Goal: Task Accomplishment & Management: Manage account settings

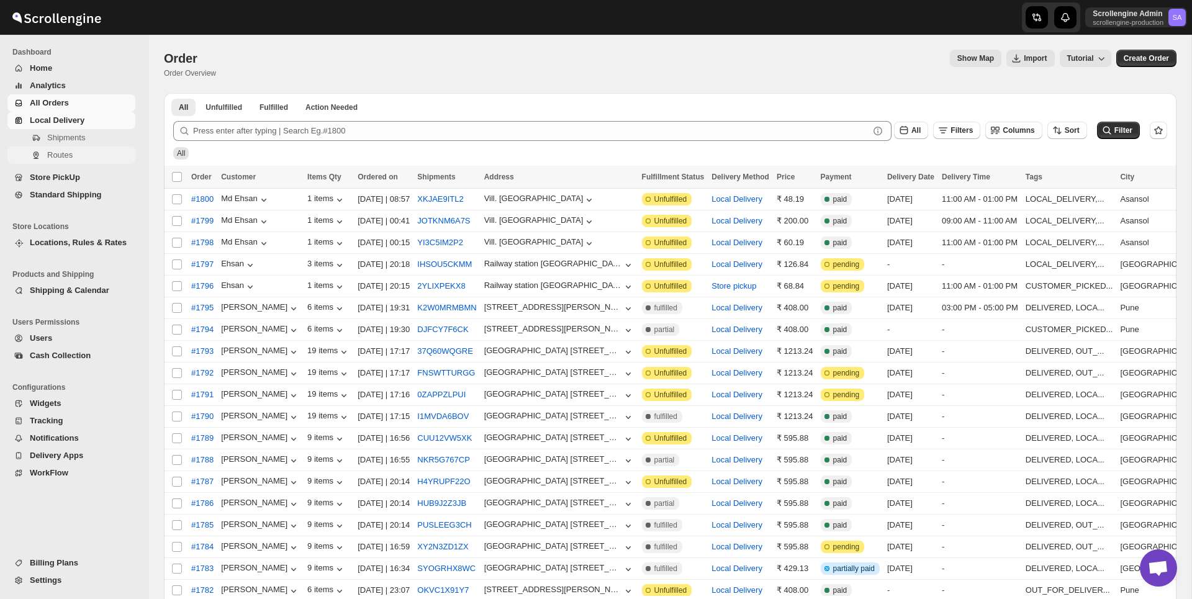
click at [53, 153] on span "Routes" at bounding box center [59, 154] width 25 height 9
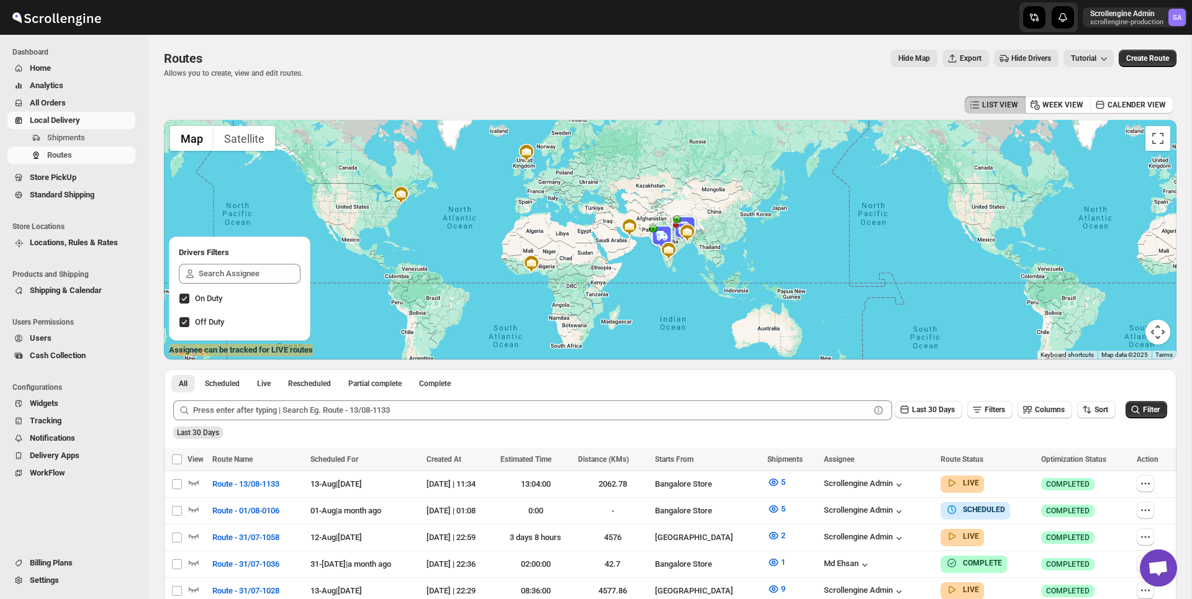
click at [61, 102] on span "All Orders" at bounding box center [48, 102] width 36 height 9
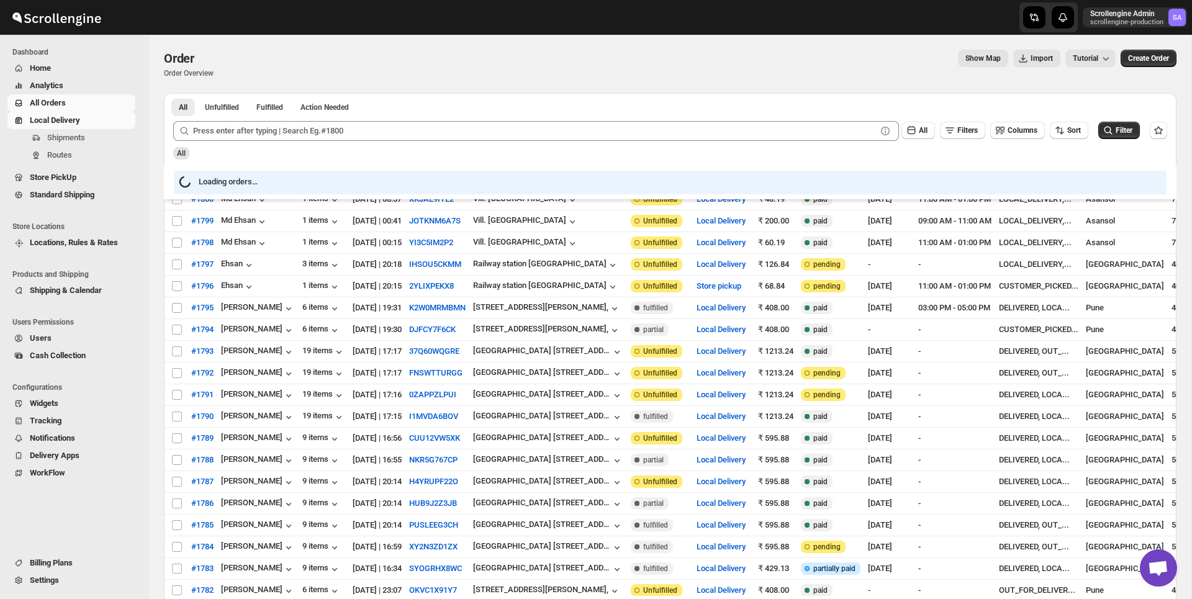
click at [67, 124] on span "Local Delivery" at bounding box center [55, 119] width 50 height 9
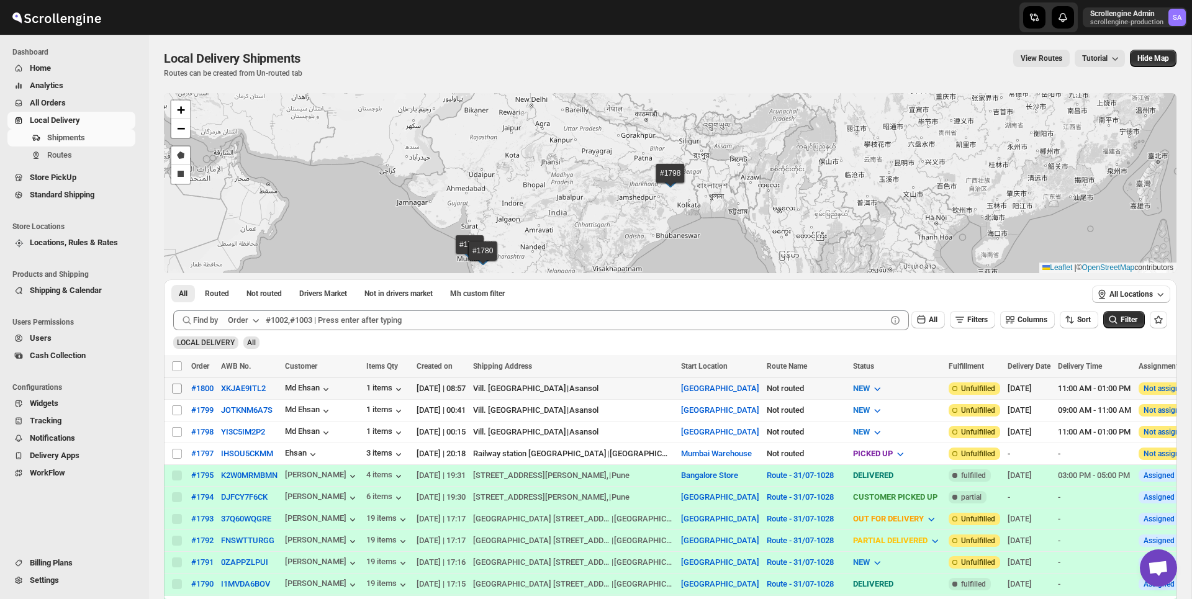
click at [177, 387] on input "Select shipment" at bounding box center [177, 389] width 10 height 10
checkbox input "true"
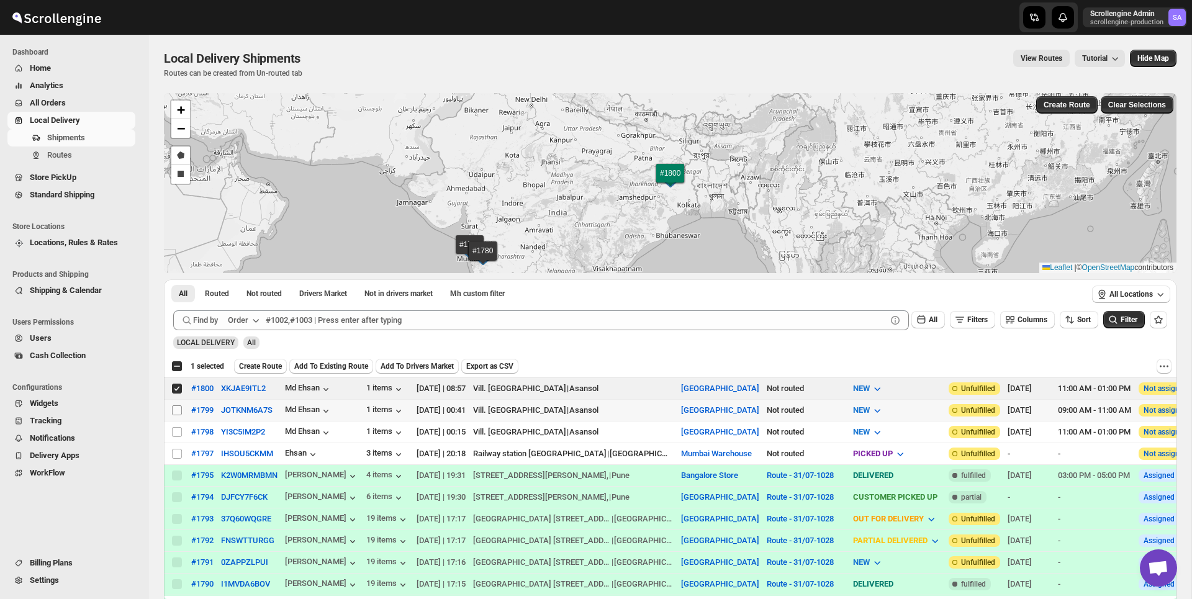
click at [176, 406] on input "Select shipment" at bounding box center [177, 410] width 10 height 10
checkbox input "true"
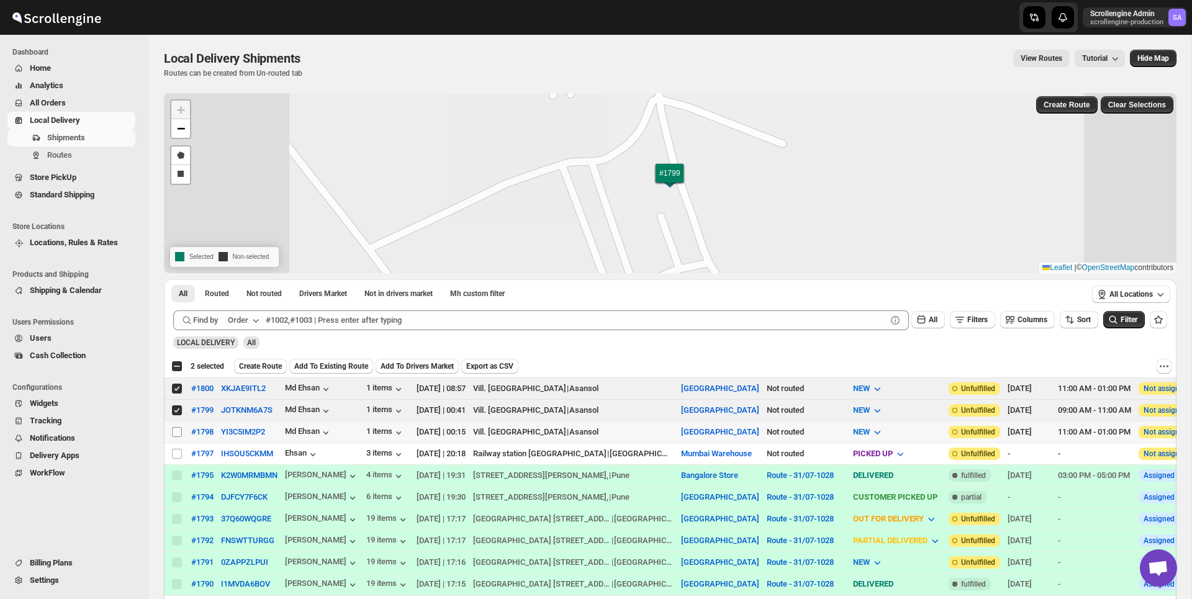
click at [176, 429] on input "Select shipment" at bounding box center [177, 432] width 10 height 10
checkbox input "true"
click at [276, 370] on span "Create Route" at bounding box center [260, 366] width 43 height 10
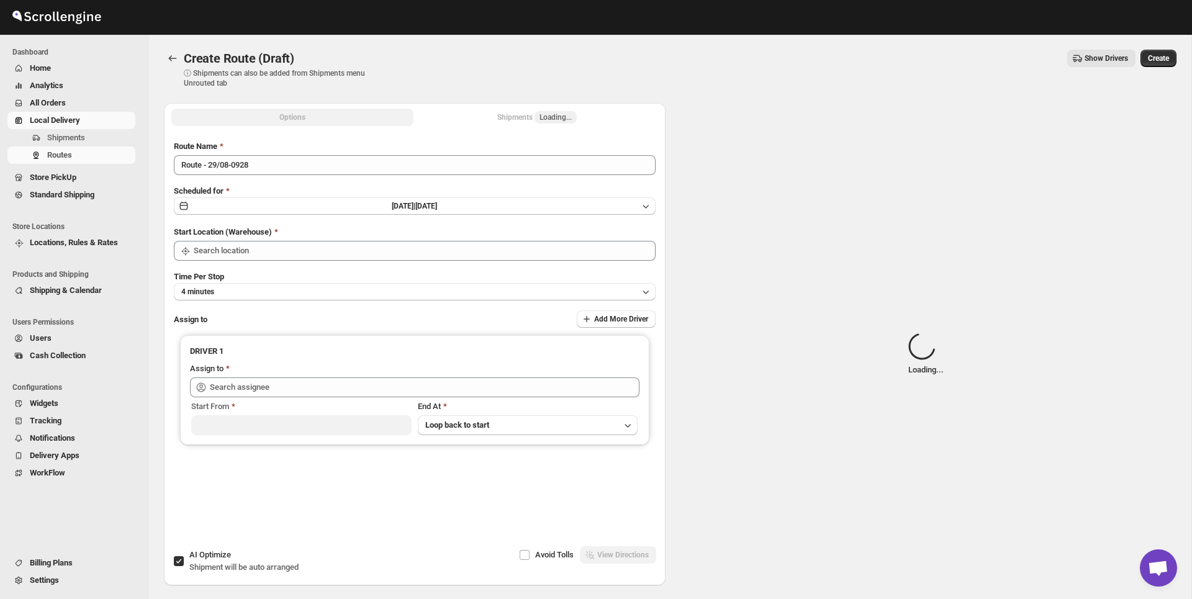
type input "[GEOGRAPHIC_DATA]"
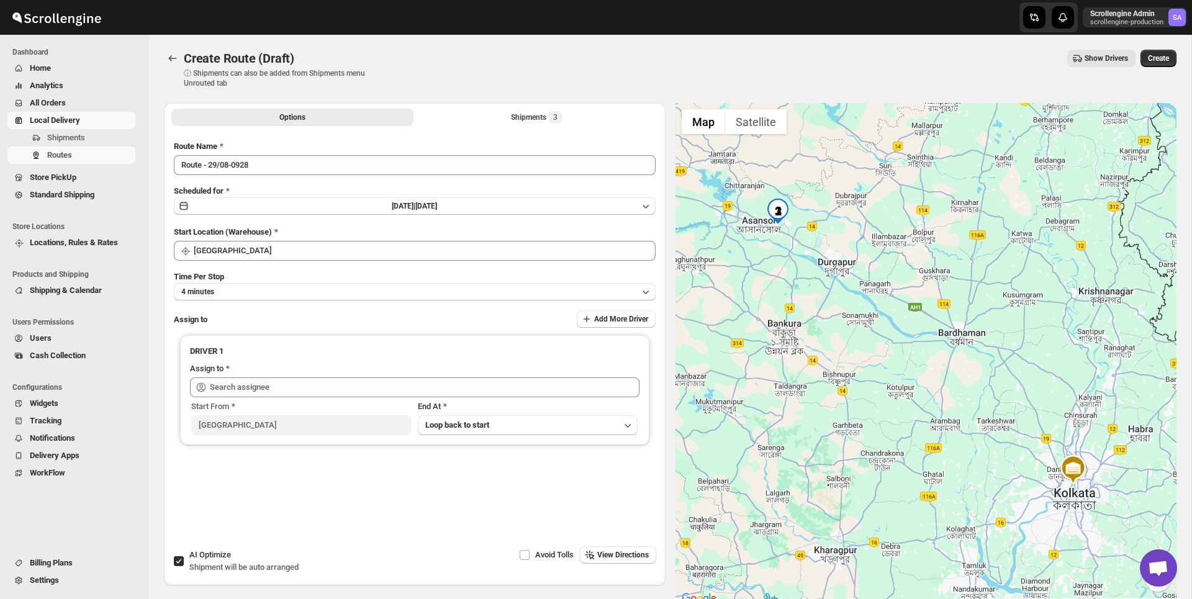
click at [613, 564] on div "Avoid Tolls View Directions" at bounding box center [531, 561] width 247 height 30
click at [613, 555] on span "View Directions" at bounding box center [623, 555] width 52 height 10
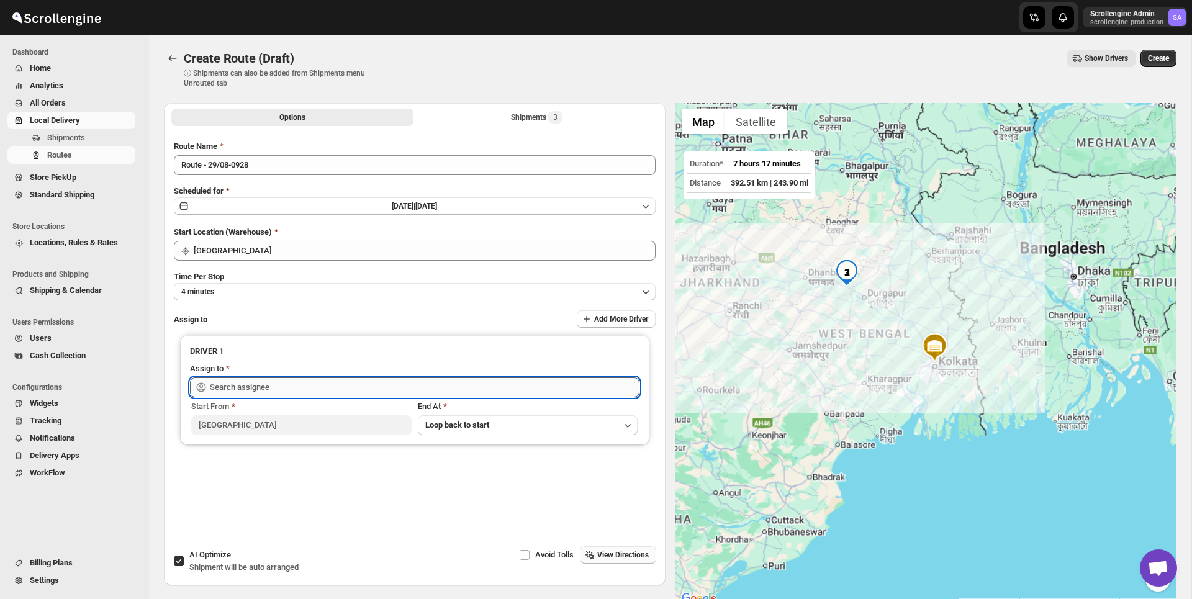
click at [283, 390] on input "text" at bounding box center [424, 387] width 429 height 20
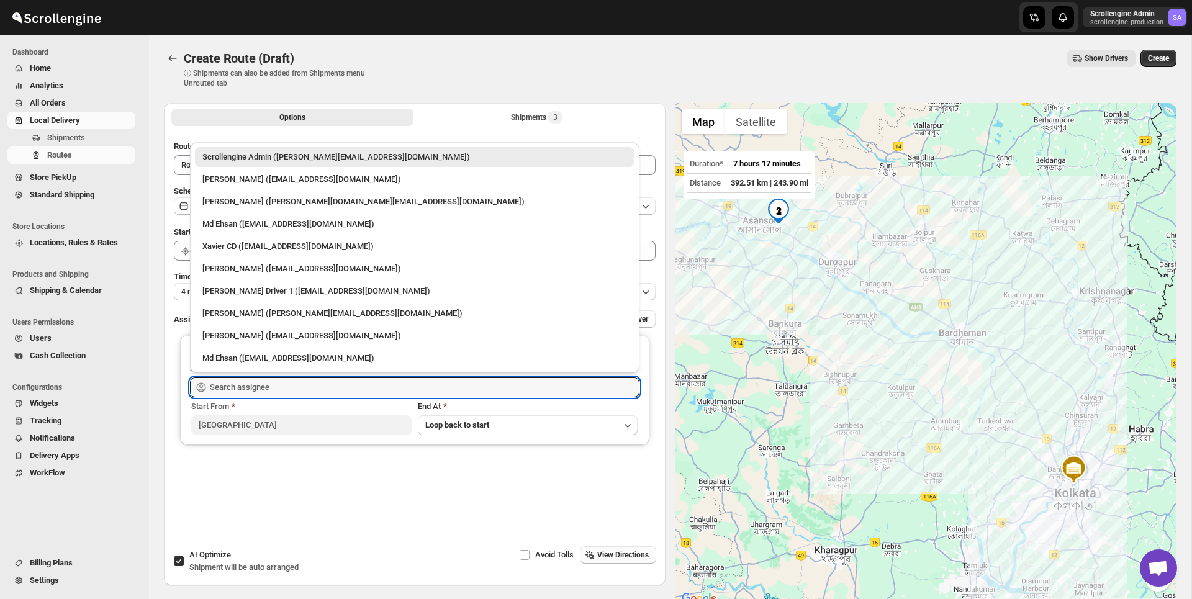
click at [363, 155] on div "Scrollengine Admin ([PERSON_NAME][EMAIL_ADDRESS][DOMAIN_NAME])" at bounding box center [414, 157] width 424 height 12
type input "Scrollengine Admin ([PERSON_NAME][EMAIL_ADDRESS][DOMAIN_NAME])"
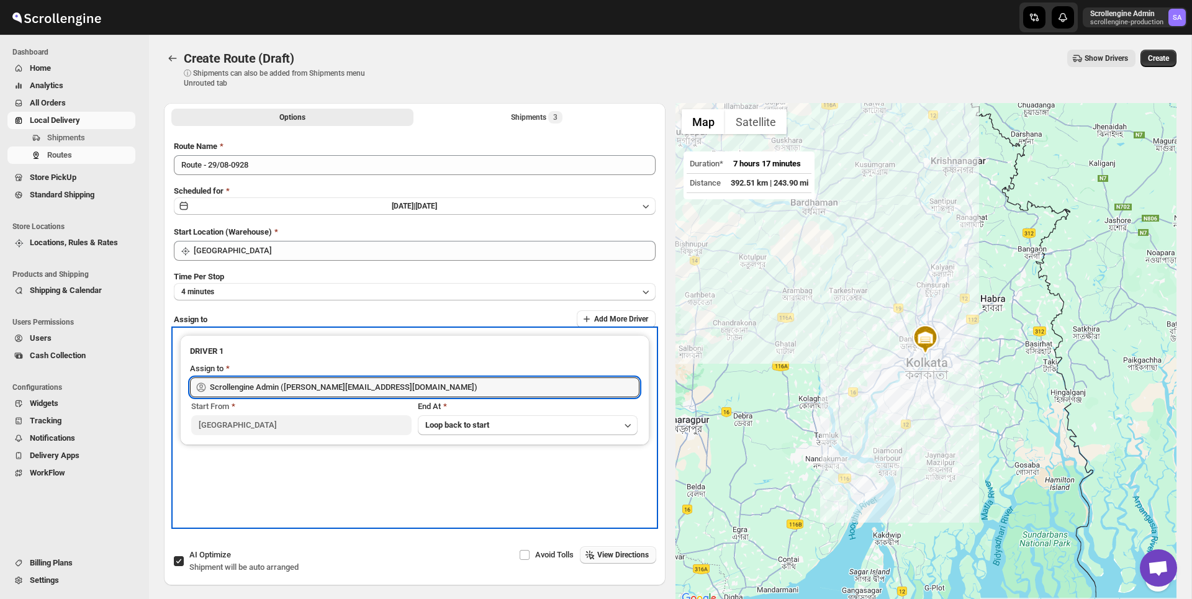
click at [364, 359] on div "DRIVER 1" at bounding box center [414, 353] width 449 height 17
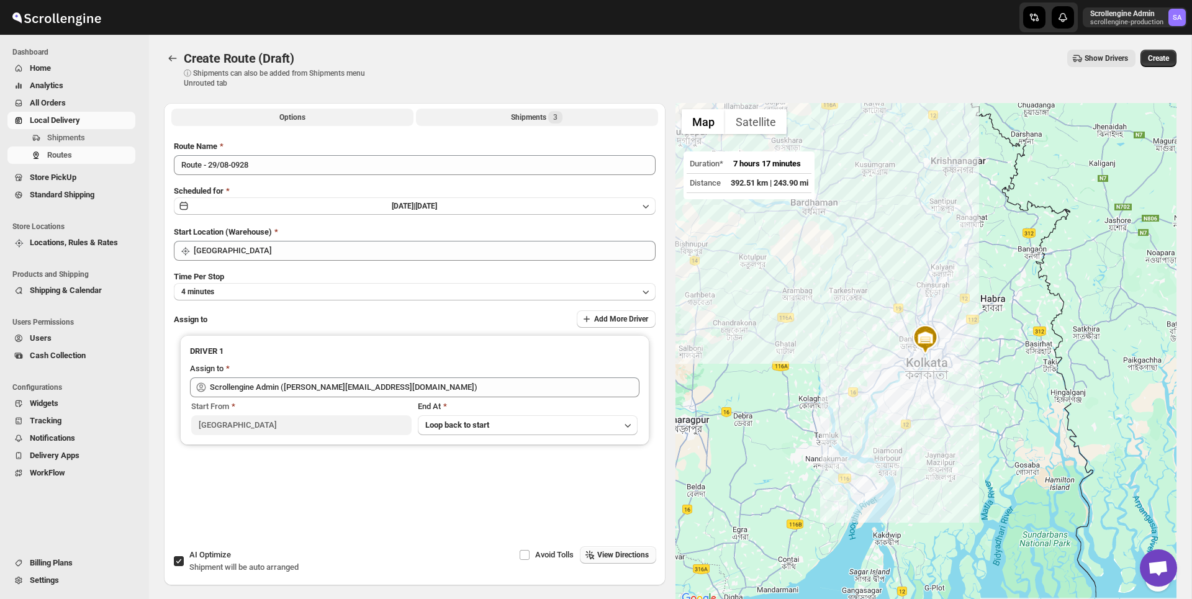
click at [540, 114] on div "Shipments 3" at bounding box center [537, 117] width 52 height 12
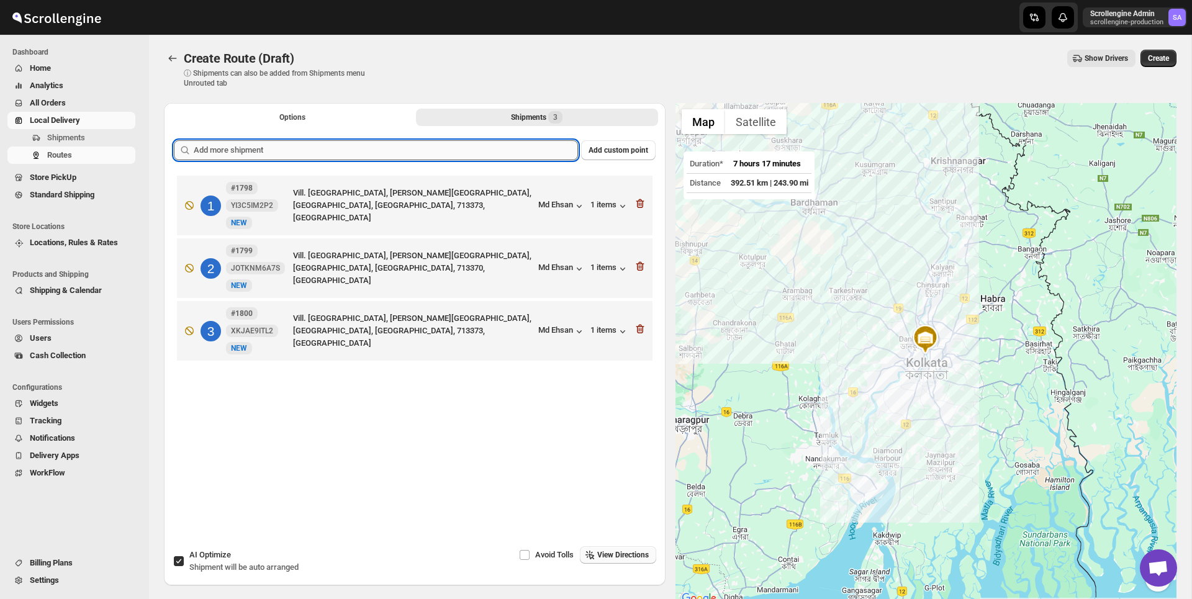
click at [347, 151] on input "text" at bounding box center [386, 150] width 384 height 20
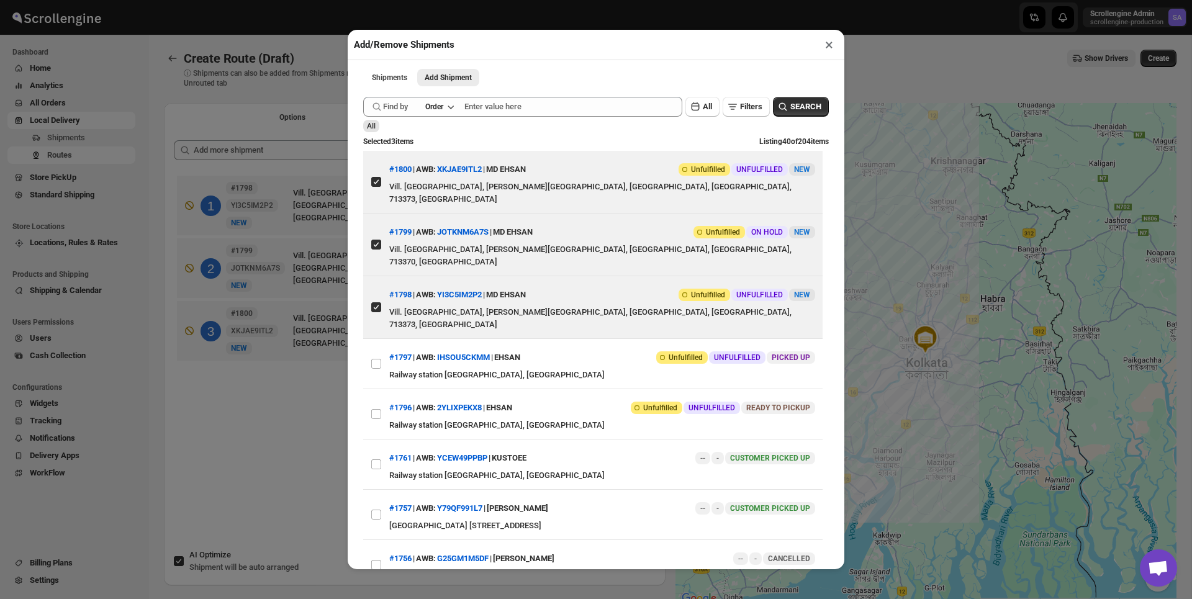
click at [832, 53] on button "×" at bounding box center [829, 44] width 18 height 17
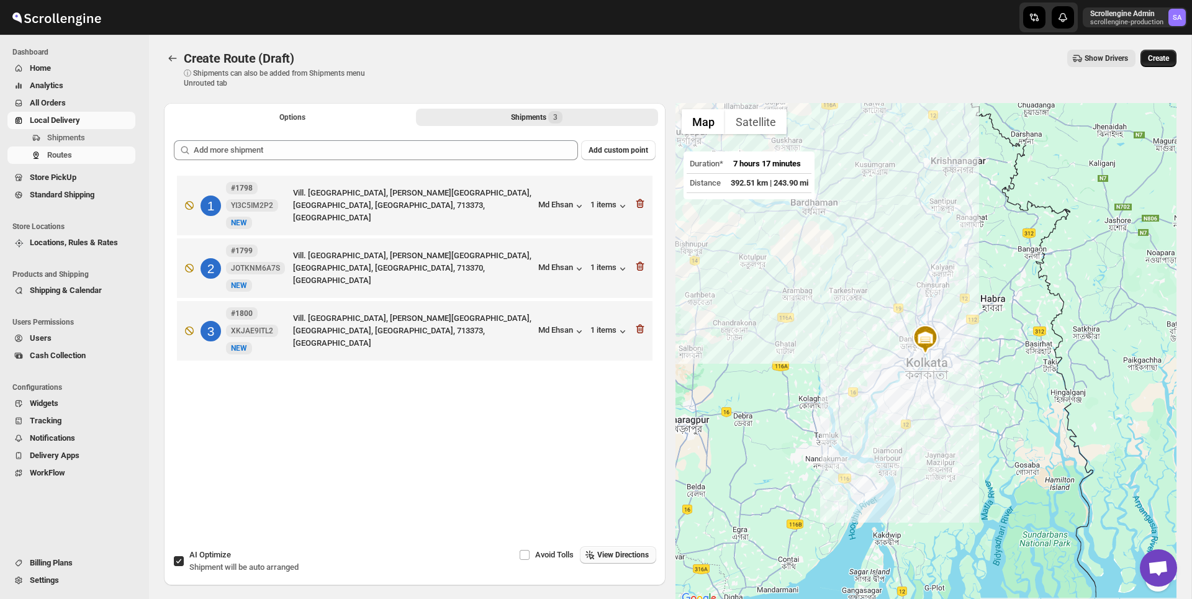
click at [1169, 62] on button "Create" at bounding box center [1158, 58] width 36 height 17
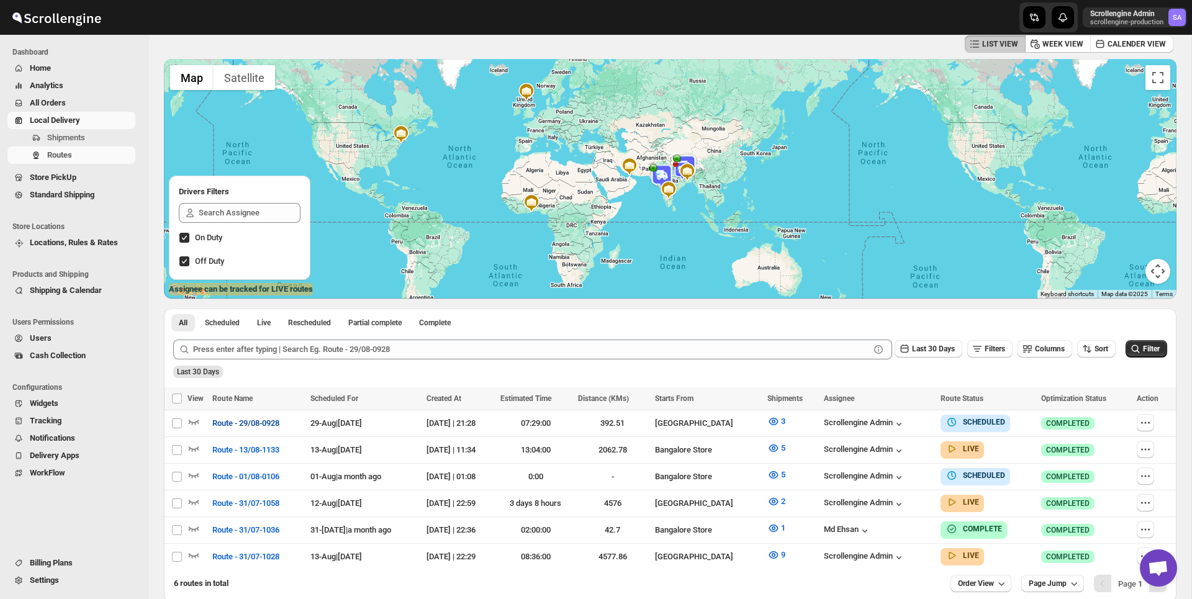
scroll to position [32, 0]
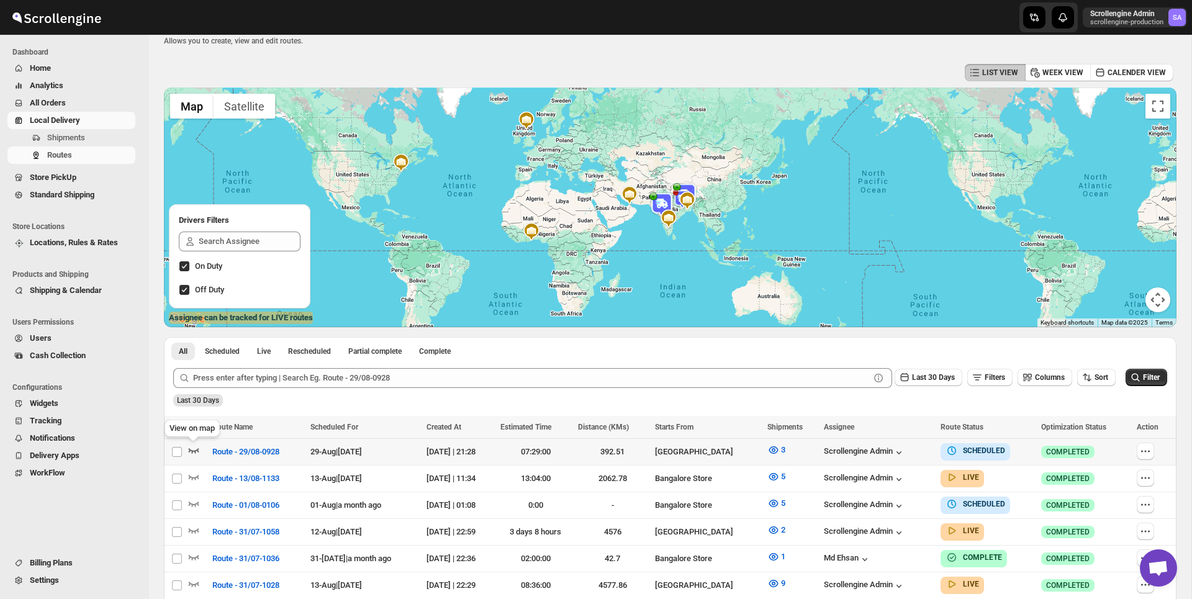
click at [196, 452] on icon "button" at bounding box center [193, 450] width 12 height 12
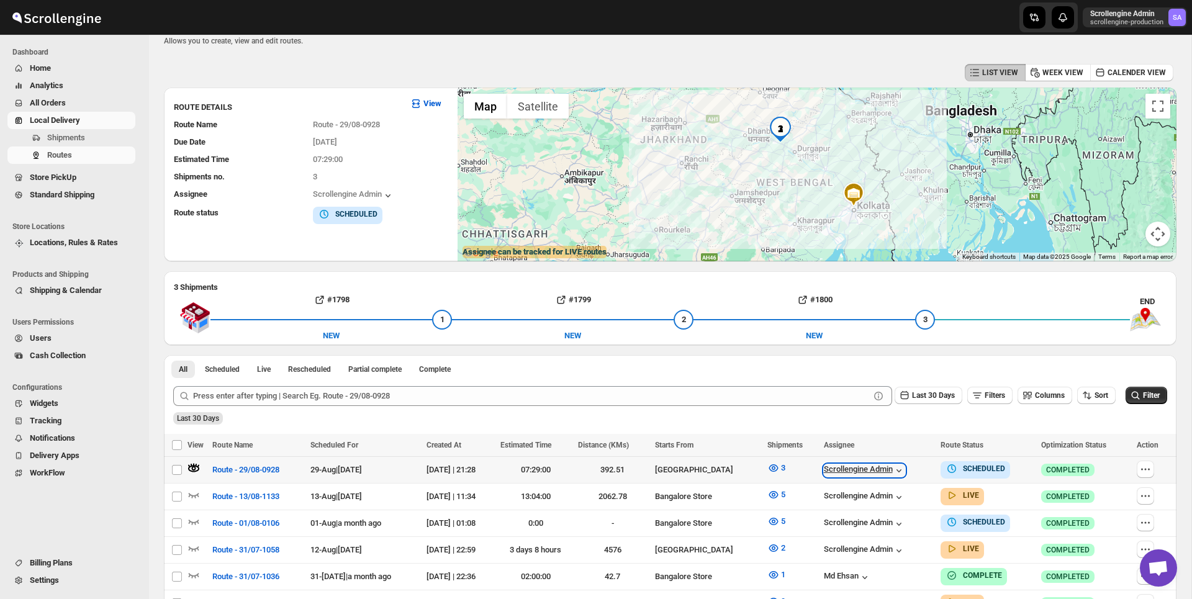
click at [872, 466] on div "Scrollengine Admin" at bounding box center [864, 470] width 81 height 12
click at [928, 416] on div "Last 30 Days" at bounding box center [669, 413] width 996 height 21
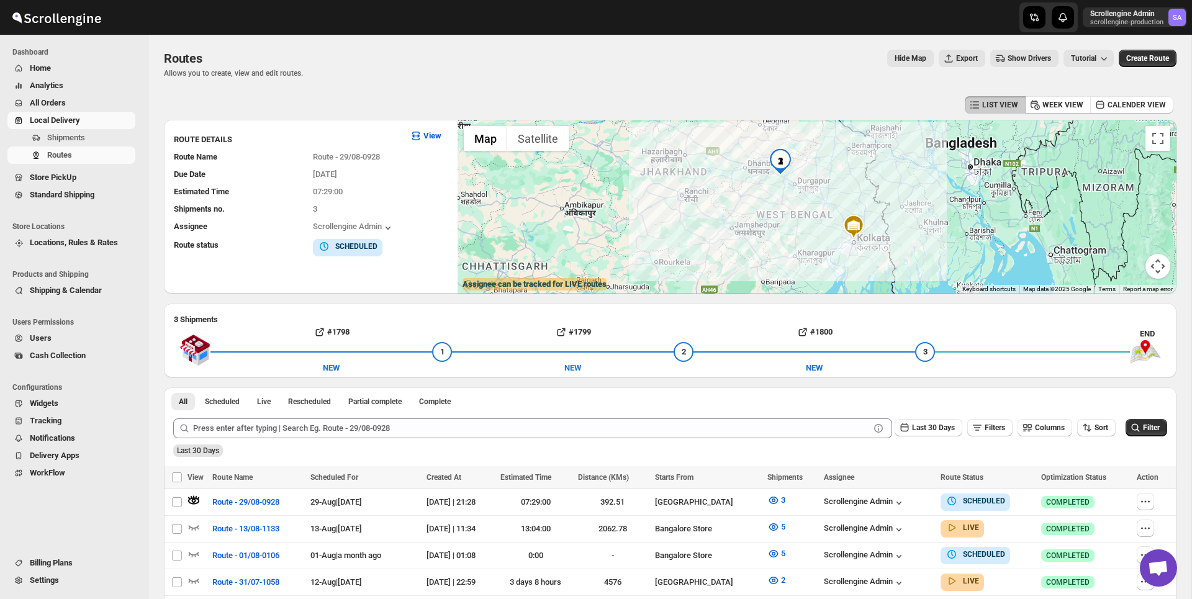
click at [73, 456] on span "Delivery Apps" at bounding box center [55, 455] width 50 height 9
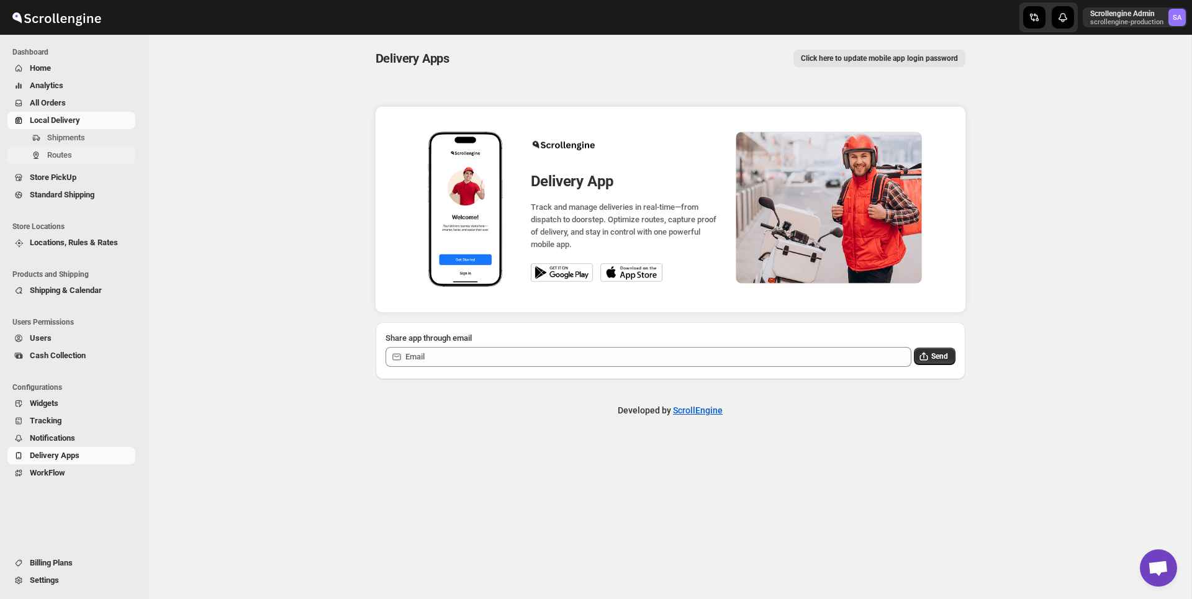
click at [83, 156] on span "Routes" at bounding box center [90, 155] width 86 height 12
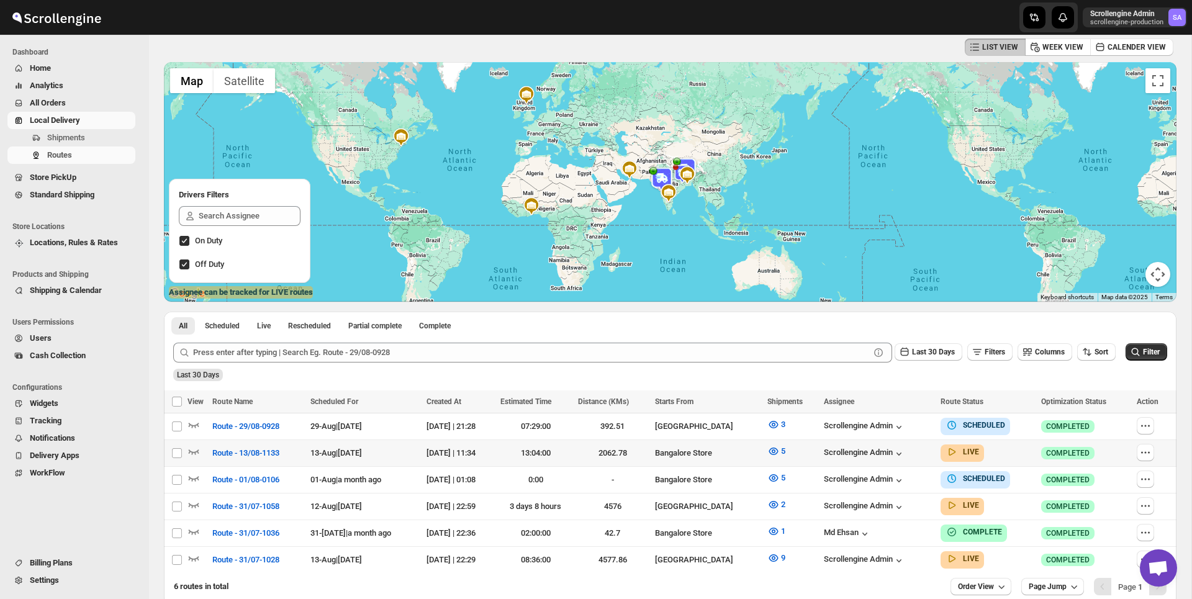
scroll to position [97, 0]
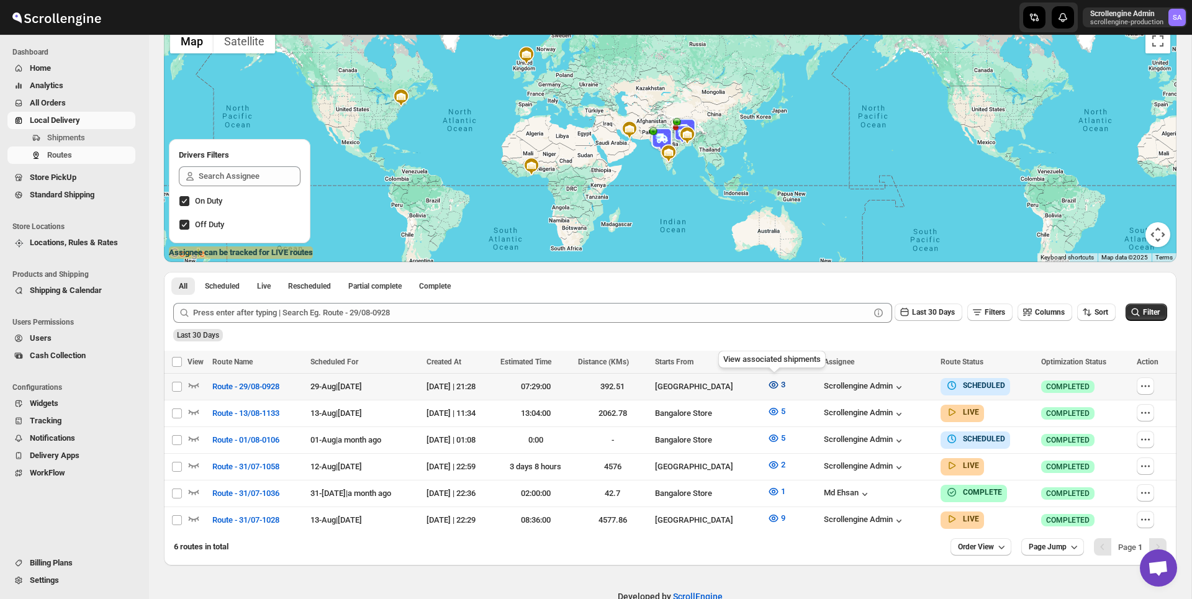
click at [773, 385] on icon "button" at bounding box center [773, 385] width 12 height 12
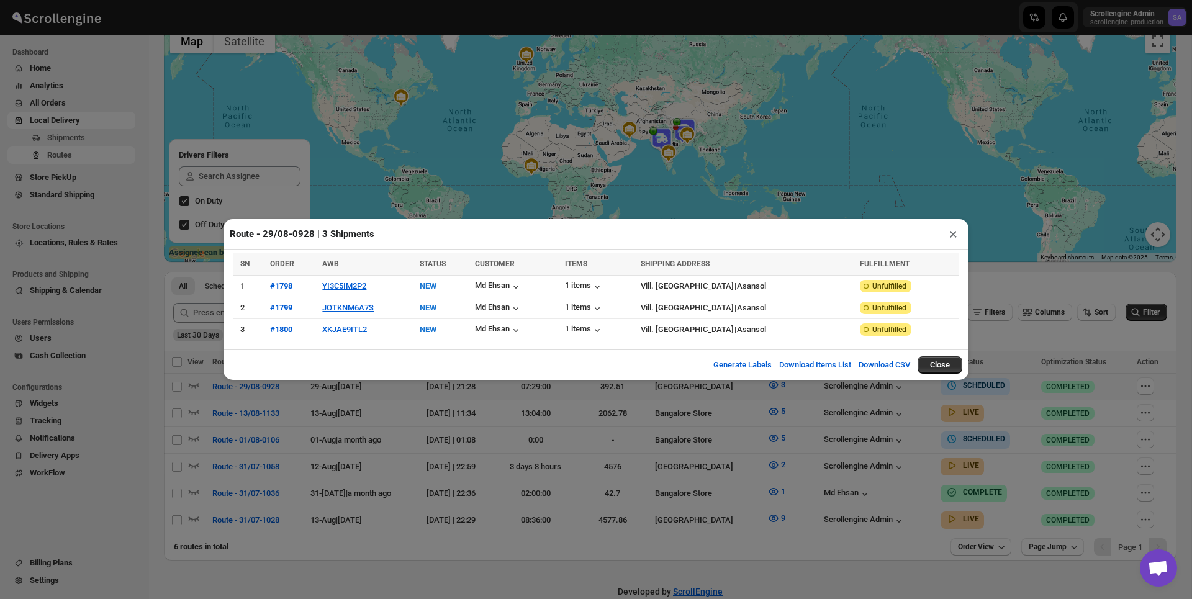
click at [951, 225] on button "×" at bounding box center [953, 233] width 18 height 17
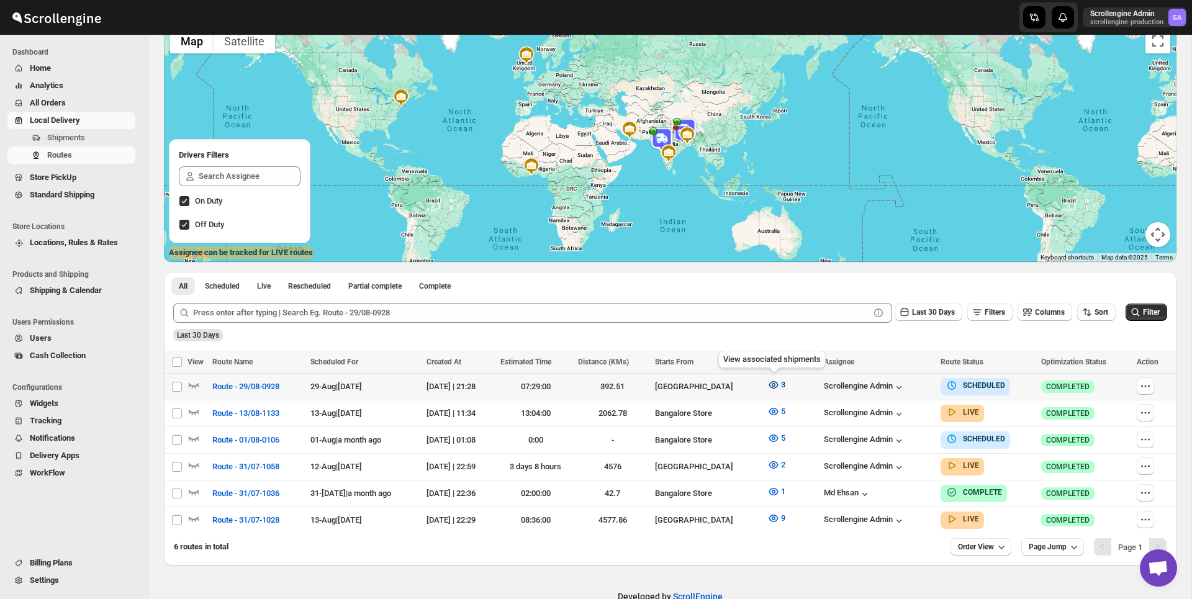
click at [775, 387] on icon "button" at bounding box center [772, 384] width 9 height 7
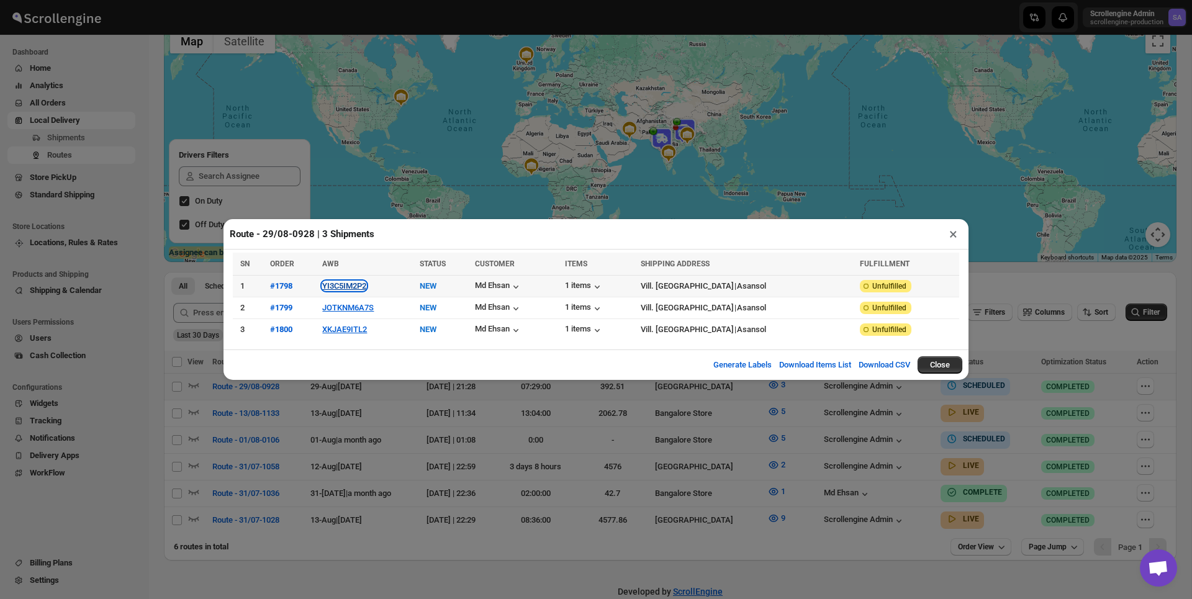
click at [361, 287] on button "YI3C5IM2P2" at bounding box center [344, 285] width 44 height 9
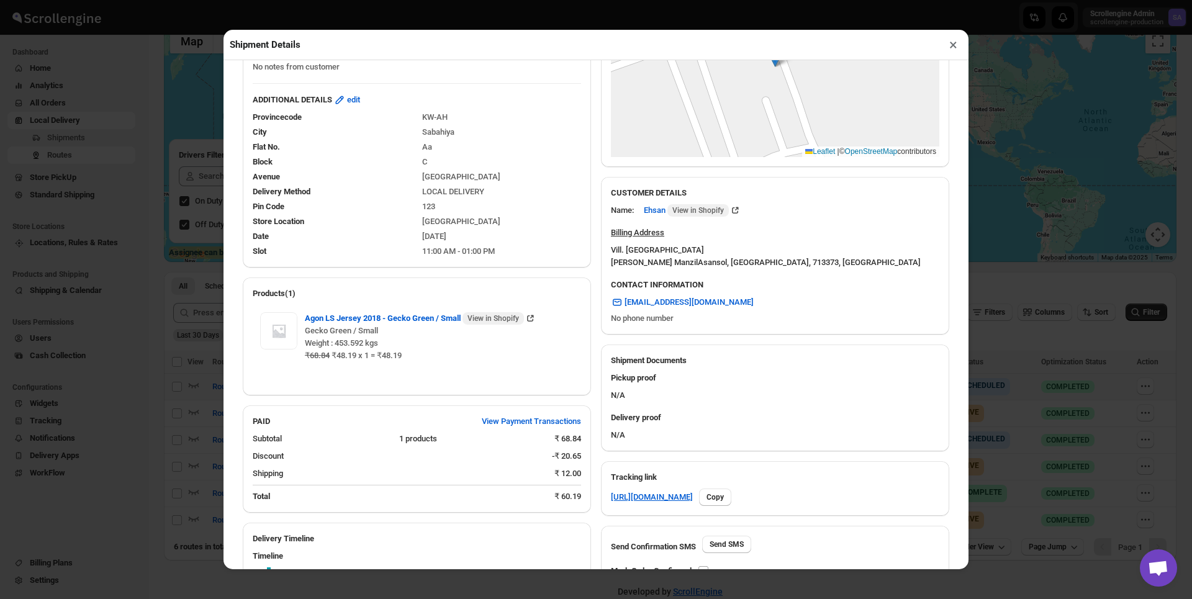
scroll to position [429, 0]
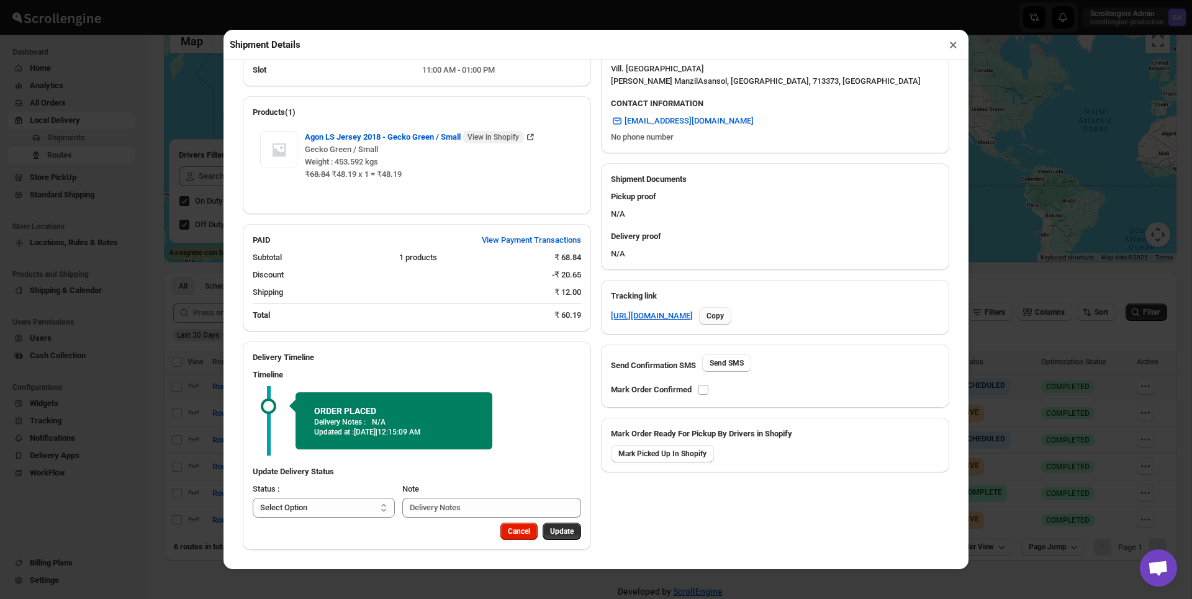
click at [724, 313] on span "Copy" at bounding box center [714, 316] width 17 height 10
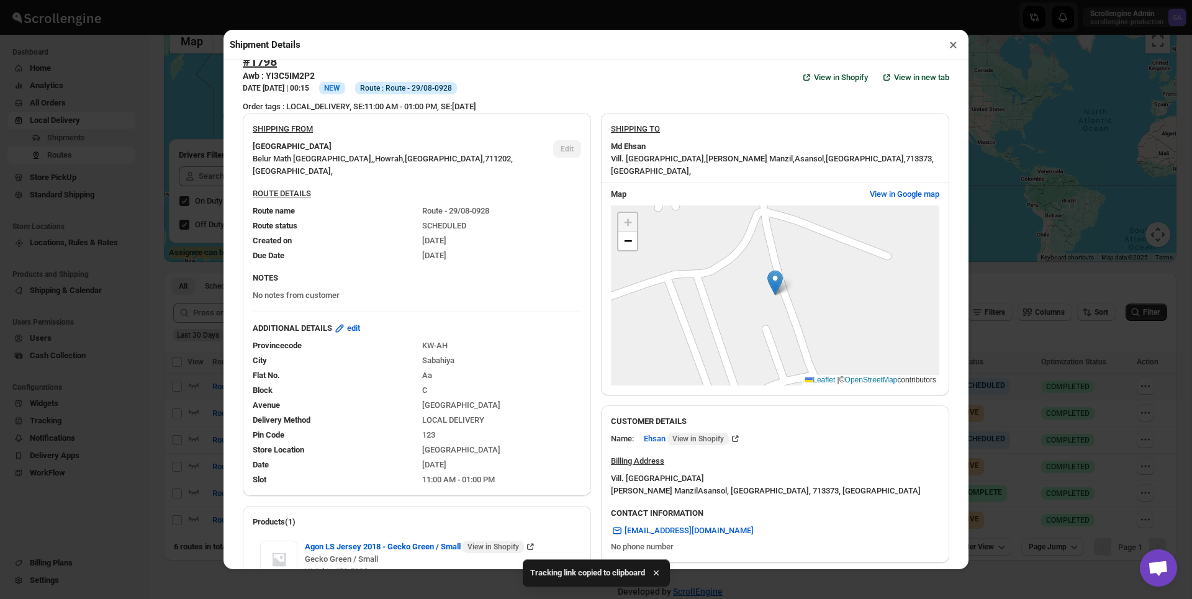
scroll to position [0, 0]
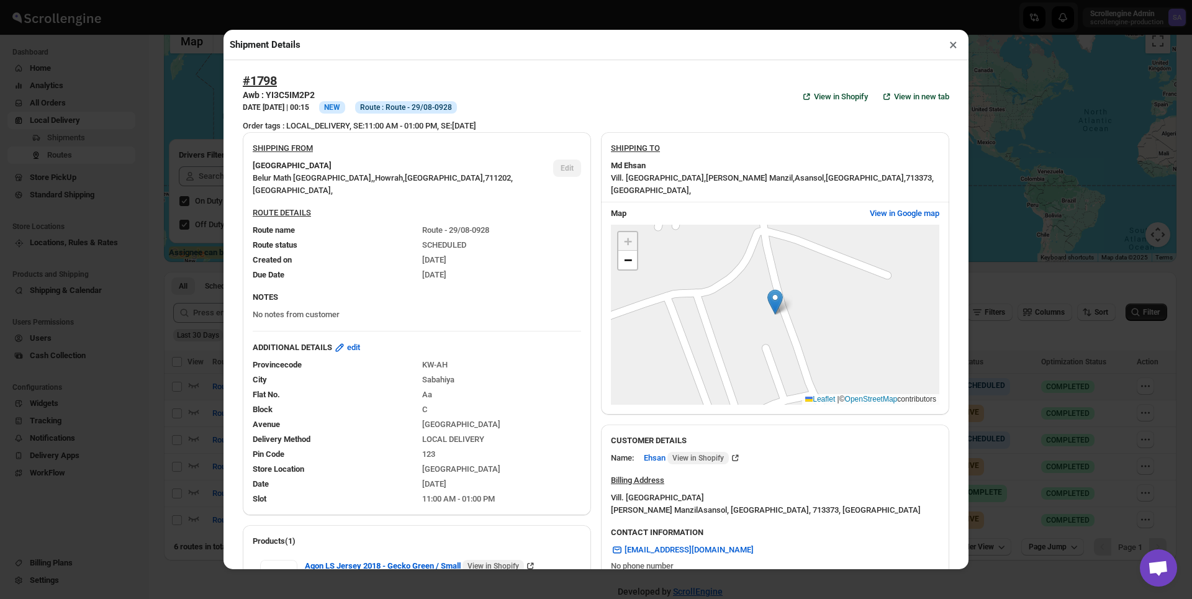
click at [953, 45] on button "×" at bounding box center [953, 44] width 18 height 17
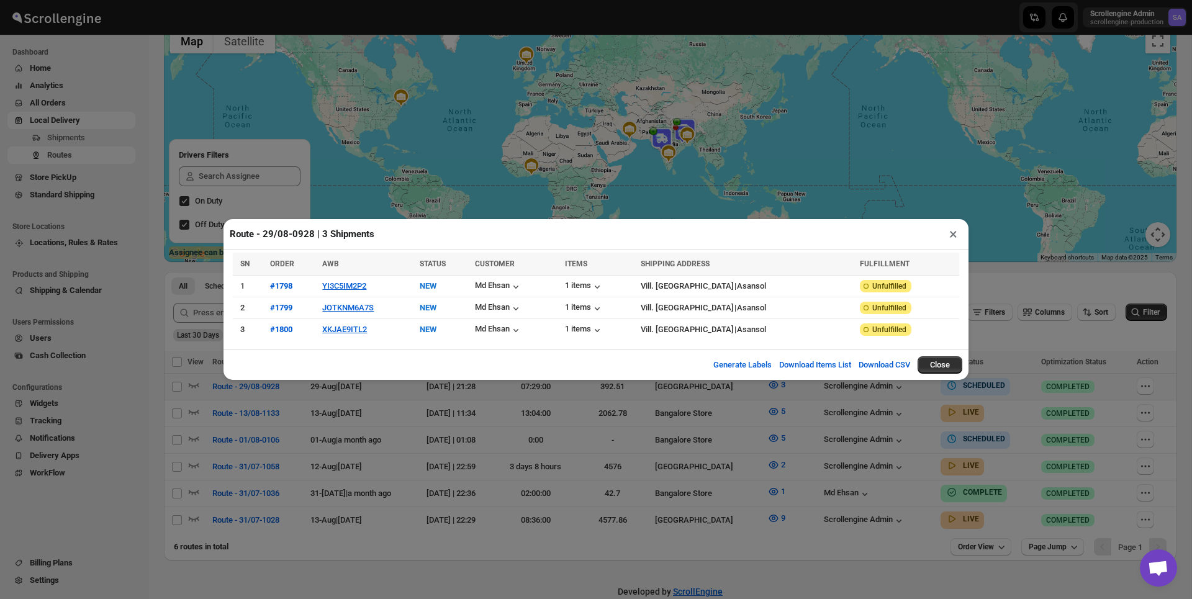
click at [951, 237] on button "×" at bounding box center [953, 233] width 18 height 17
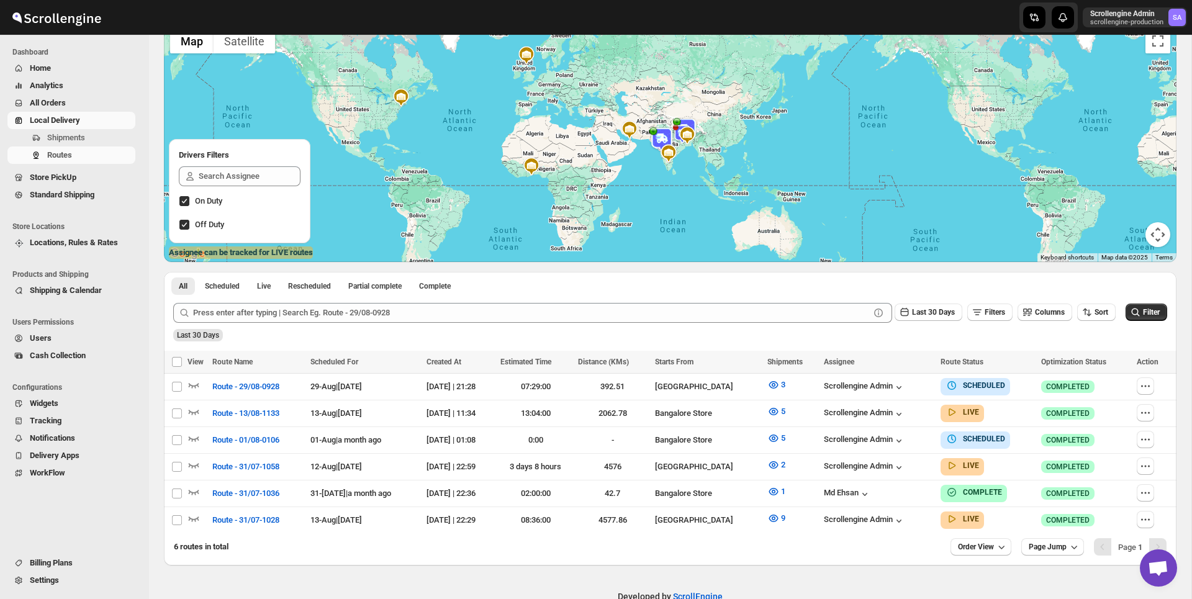
click at [60, 424] on span "Tracking" at bounding box center [46, 420] width 32 height 9
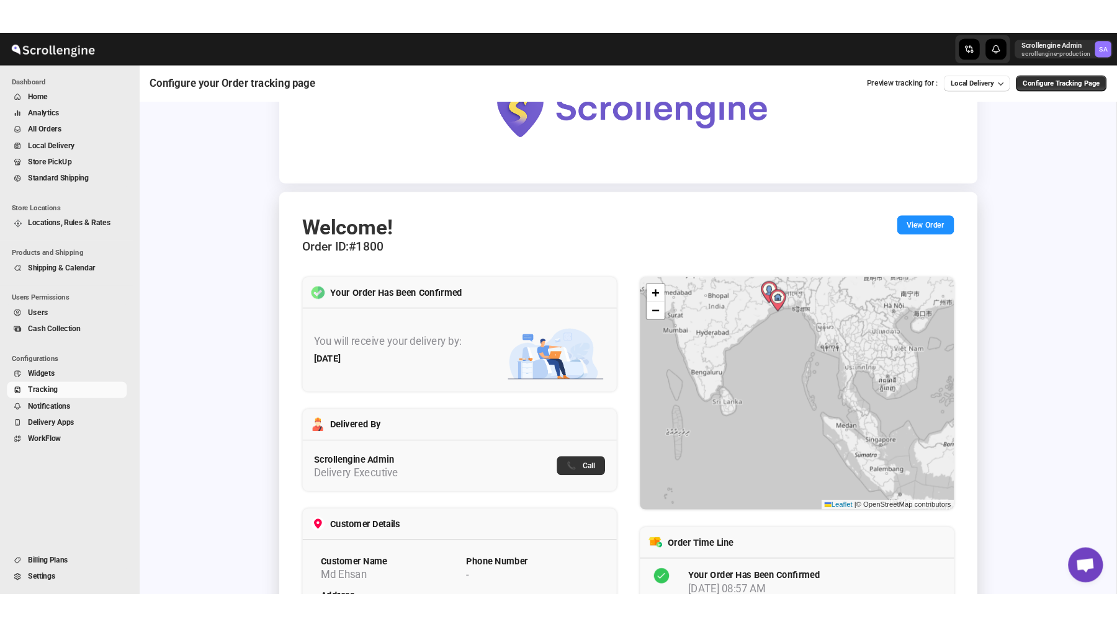
scroll to position [4, 0]
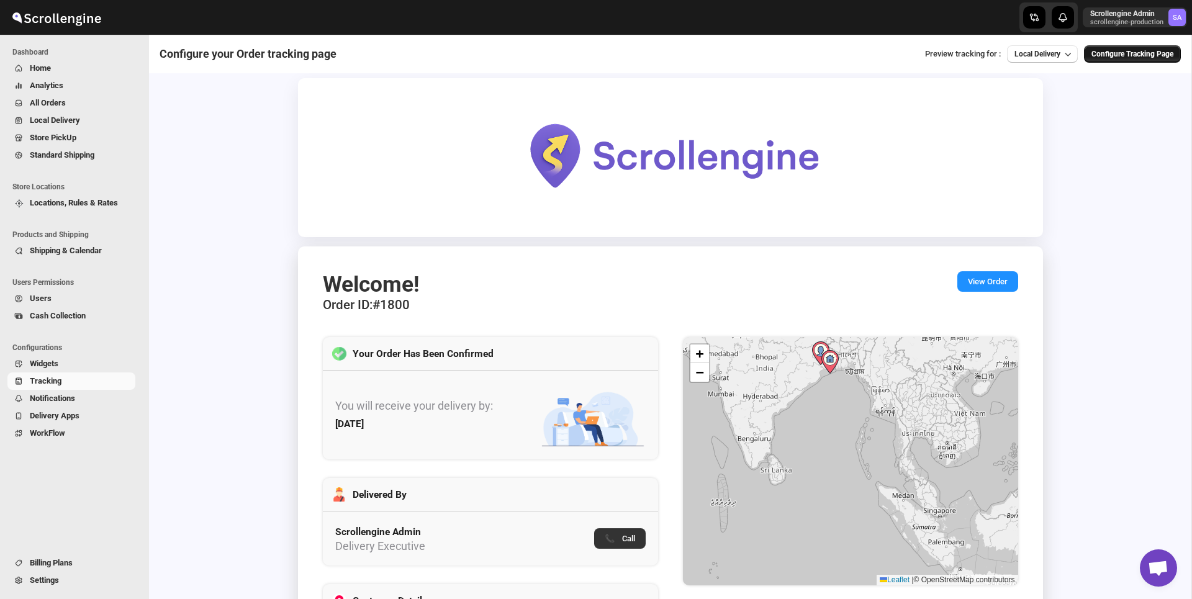
click at [1108, 55] on span "Configure Tracking Page" at bounding box center [1132, 54] width 82 height 10
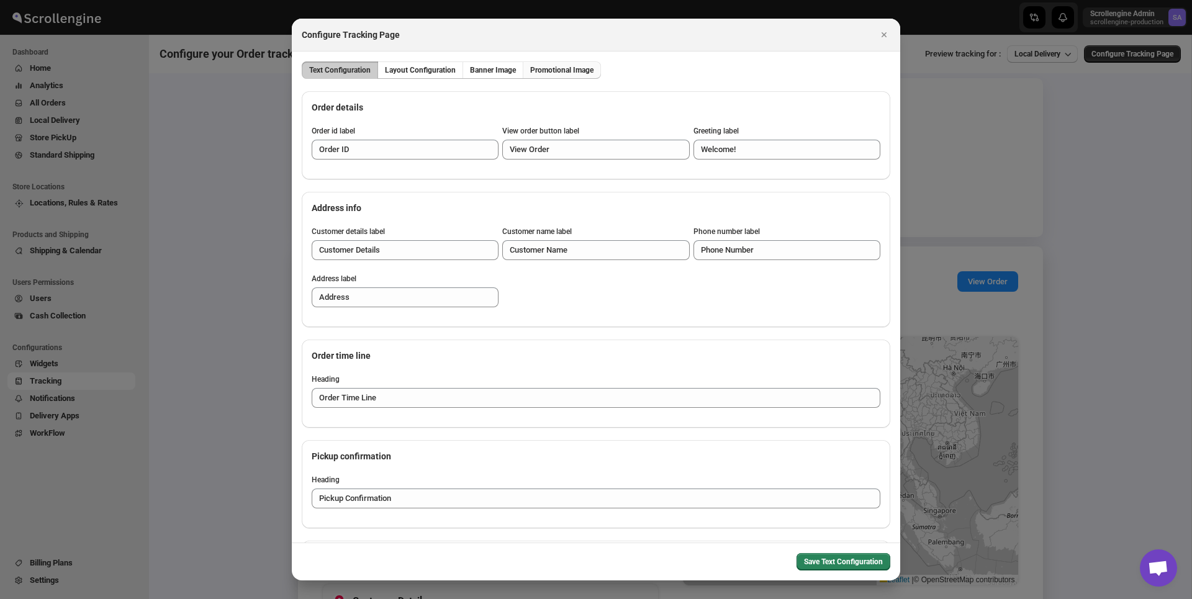
click at [573, 71] on span "Promotional Image" at bounding box center [561, 70] width 63 height 10
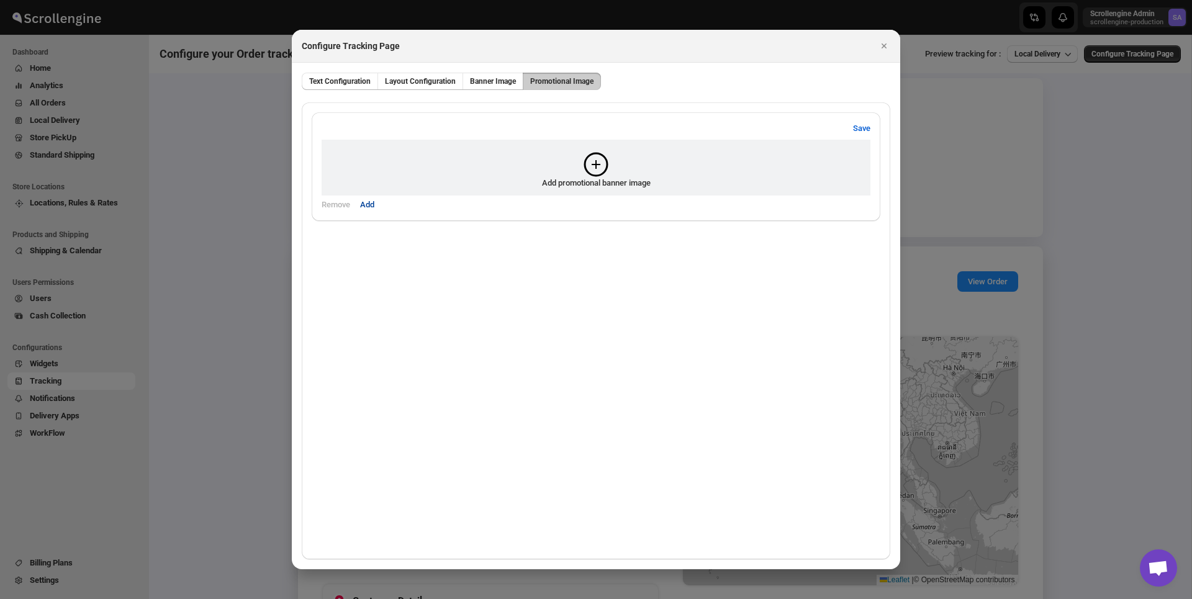
click at [370, 208] on span "Add" at bounding box center [367, 205] width 14 height 12
click at [470, 159] on icon ":r2vv:" at bounding box center [458, 164] width 25 height 25
click at [0, 0] on input "Add promotional banner image" at bounding box center [0, 0] width 0 height 0
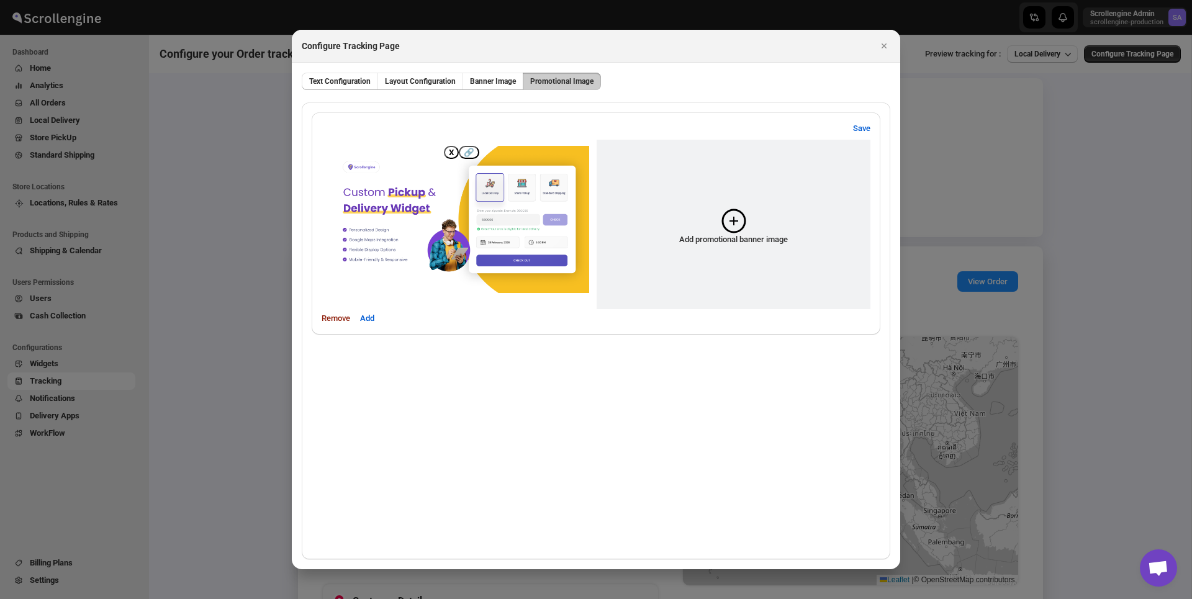
click at [716, 218] on div "Add promotional banner image" at bounding box center [733, 227] width 261 height 163
click at [0, 0] on input "Add promotional banner image" at bounding box center [0, 0] width 0 height 0
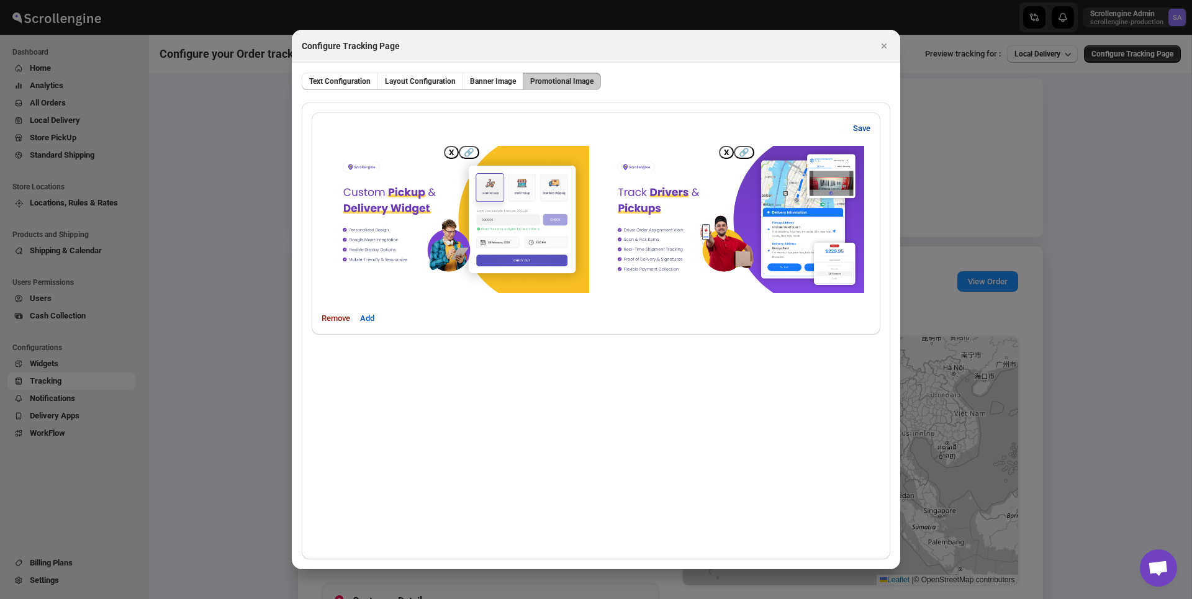
click at [865, 127] on span "Save" at bounding box center [861, 128] width 17 height 12
click at [503, 84] on span "Banner Image" at bounding box center [493, 81] width 46 height 10
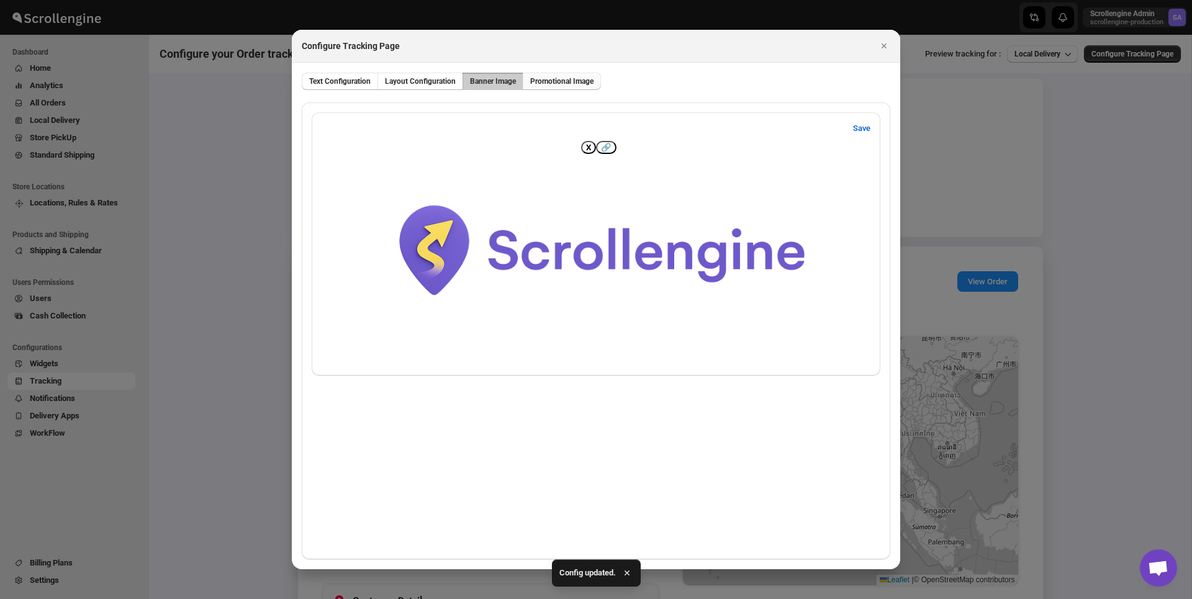
click at [583, 73] on button "Promotional Image" at bounding box center [562, 81] width 78 height 17
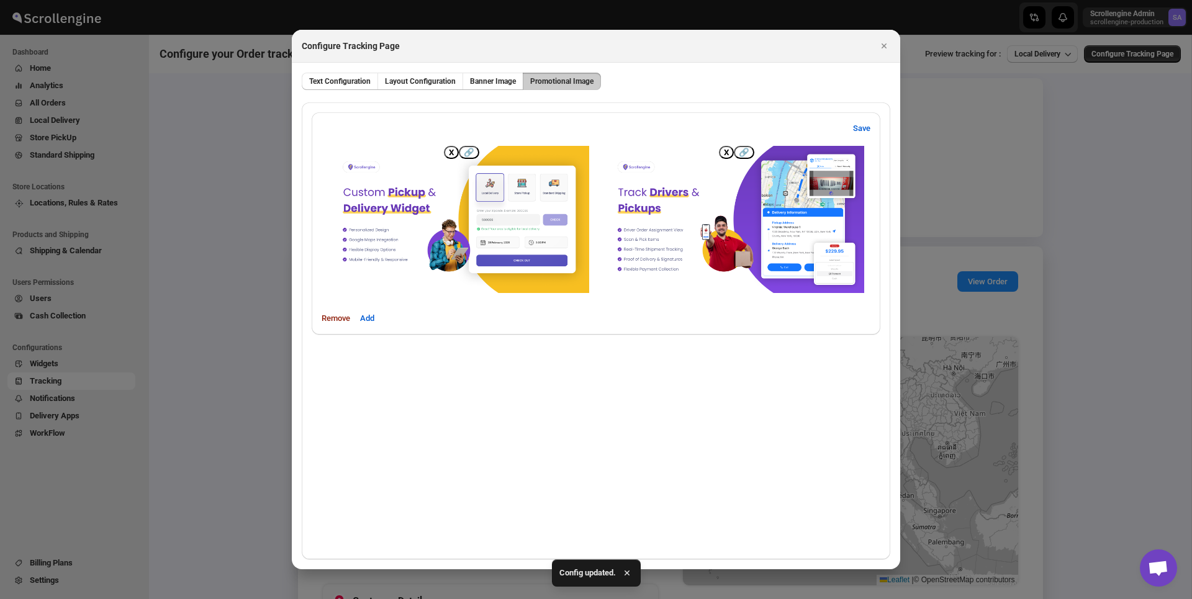
click at [472, 156] on button "🔗" at bounding box center [469, 152] width 20 height 13
click at [539, 125] on div "Save" at bounding box center [595, 128] width 549 height 12
click at [881, 47] on icon "Close" at bounding box center [884, 46] width 12 height 12
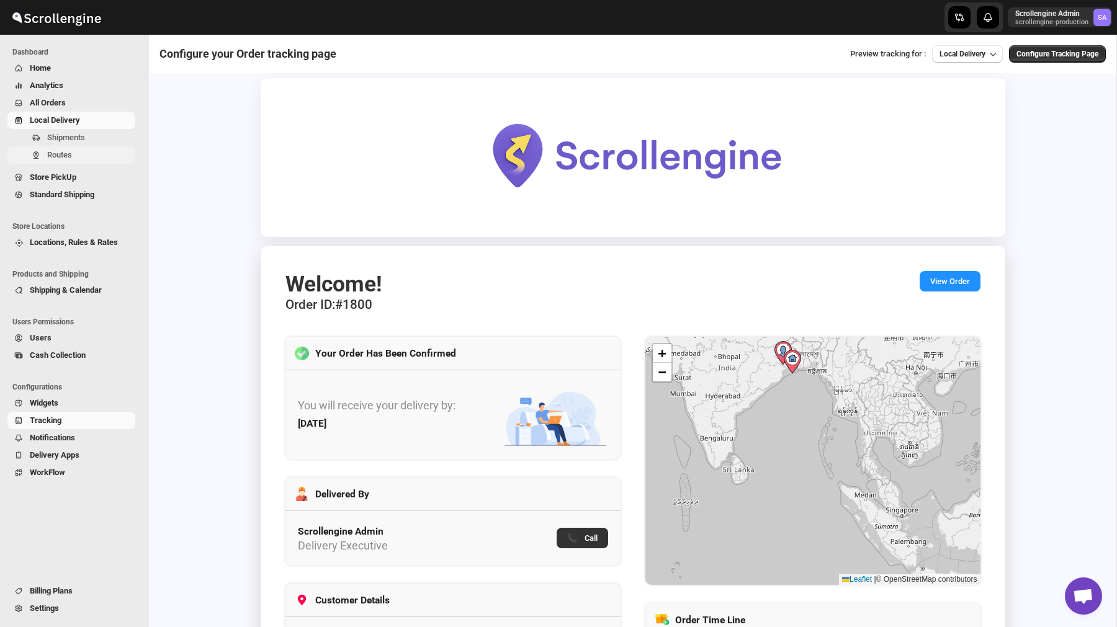
click at [56, 151] on span "Routes" at bounding box center [59, 154] width 25 height 9
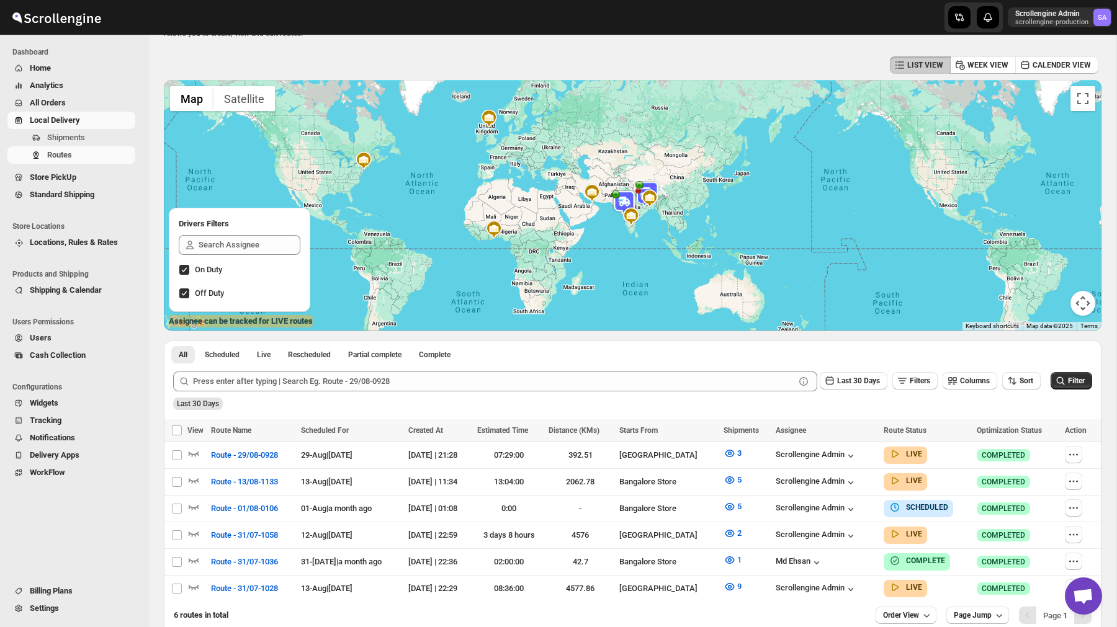
scroll to position [29, 0]
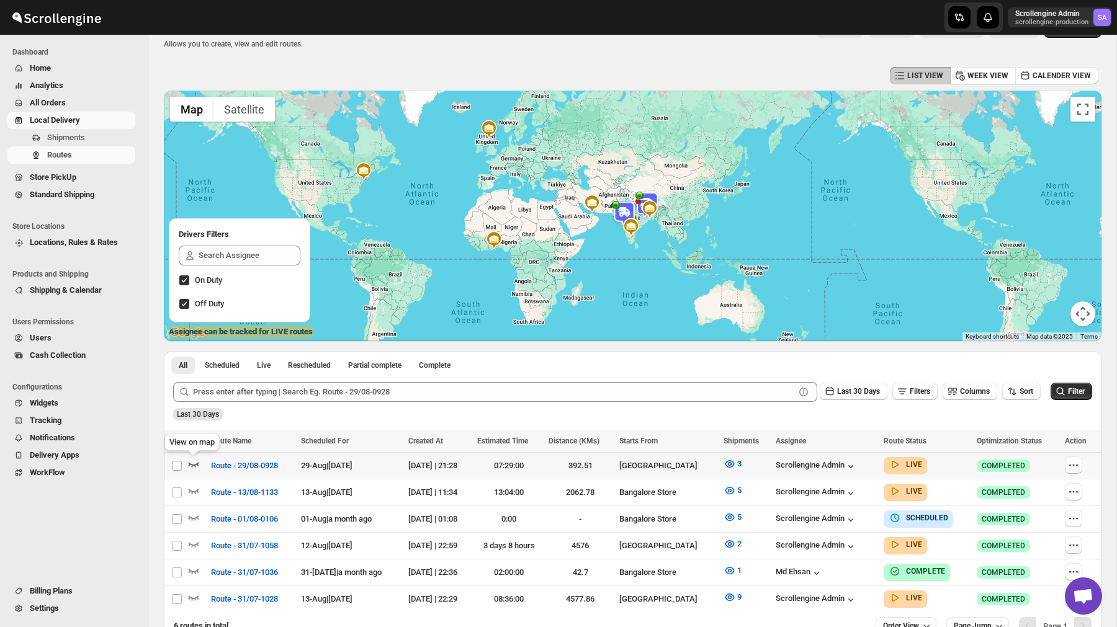
click at [194, 464] on icon "button" at bounding box center [193, 464] width 12 height 12
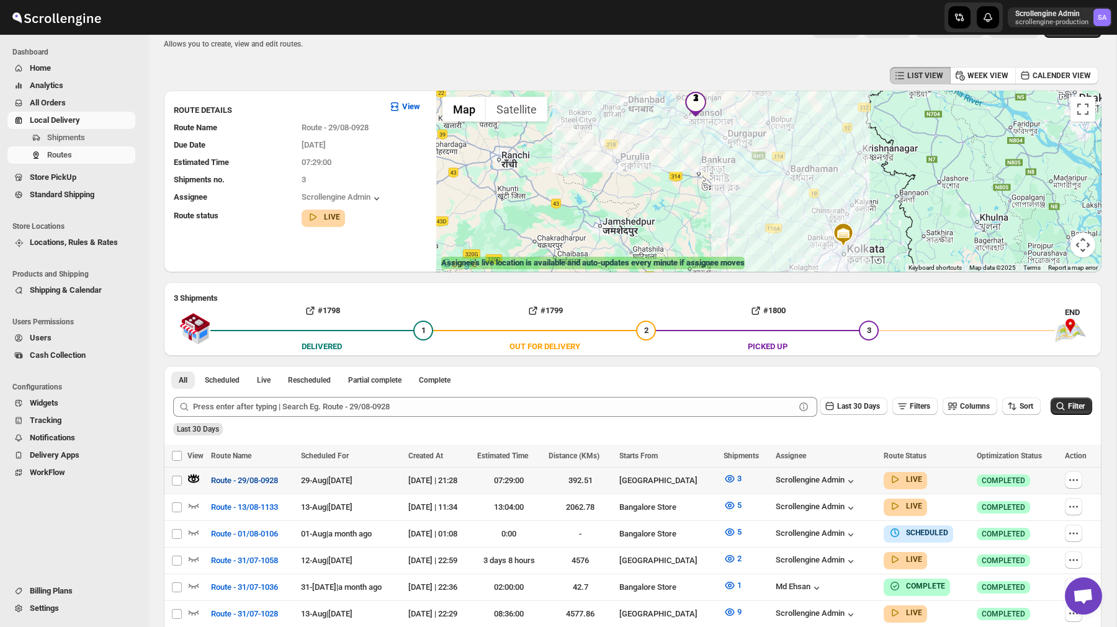
click at [233, 482] on span "Route - 29/08-0928" at bounding box center [244, 481] width 67 height 12
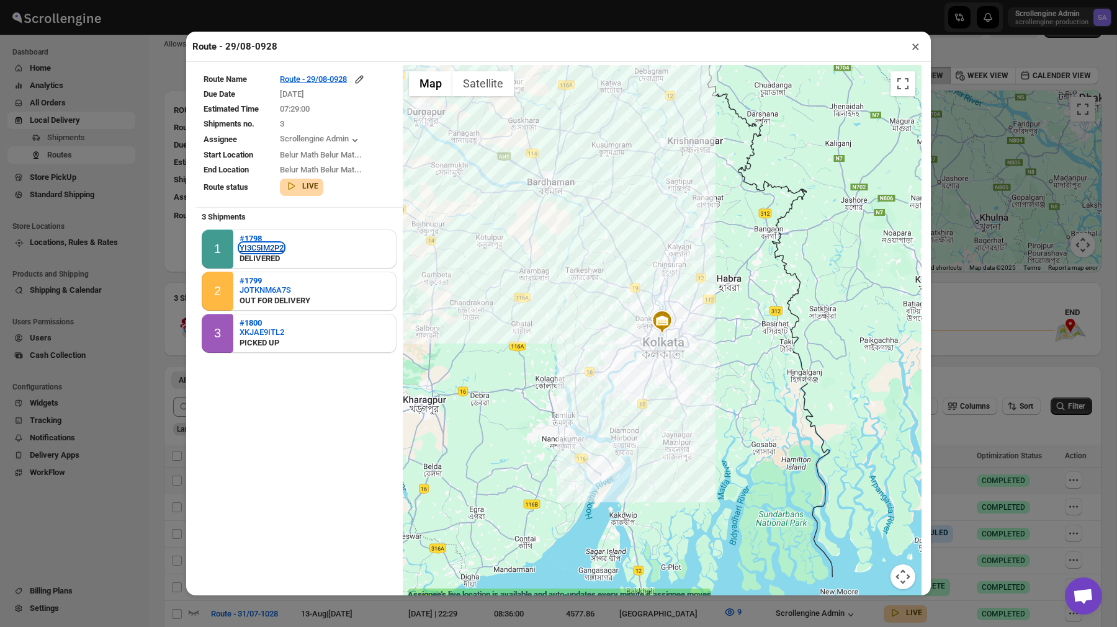
click at [259, 244] on div "YI3C5IM2P2" at bounding box center [262, 247] width 44 height 9
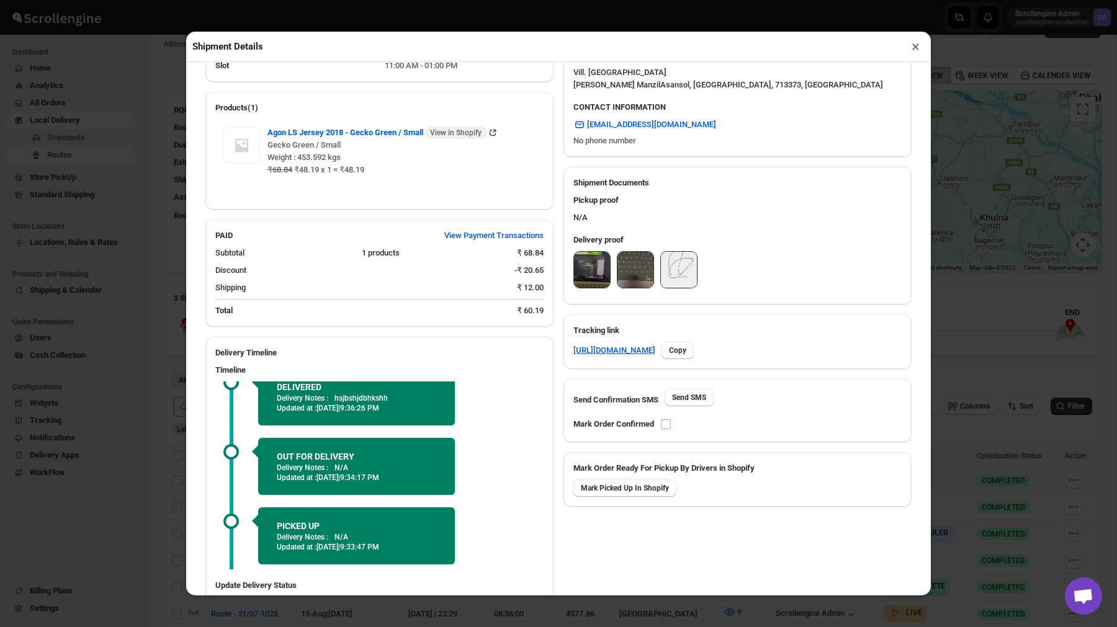
scroll to position [0, 0]
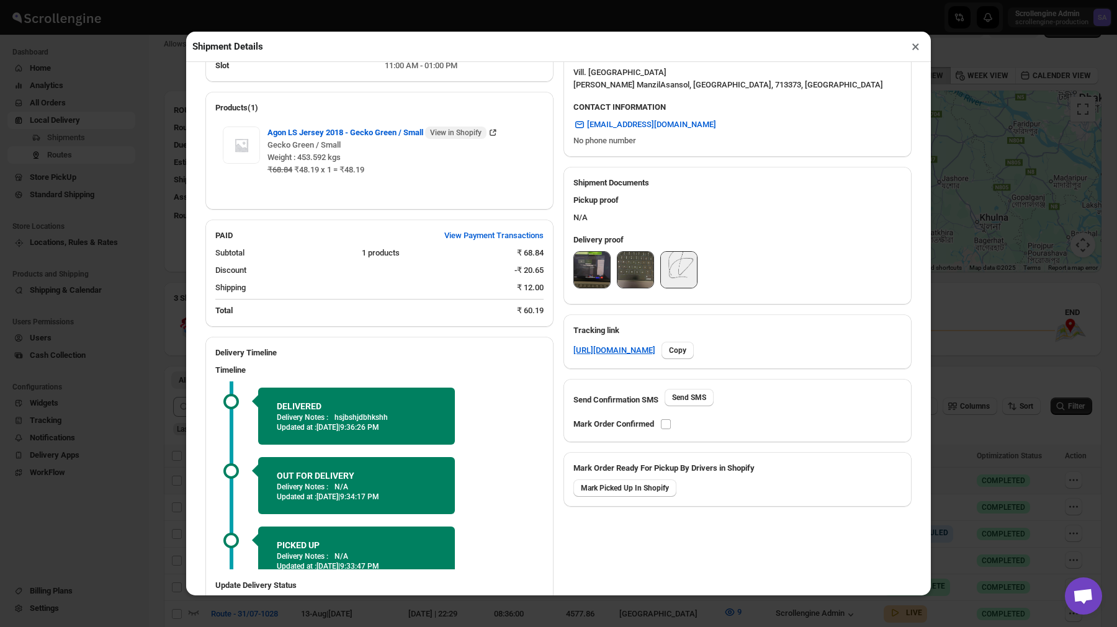
click at [591, 271] on img at bounding box center [592, 270] width 36 height 36
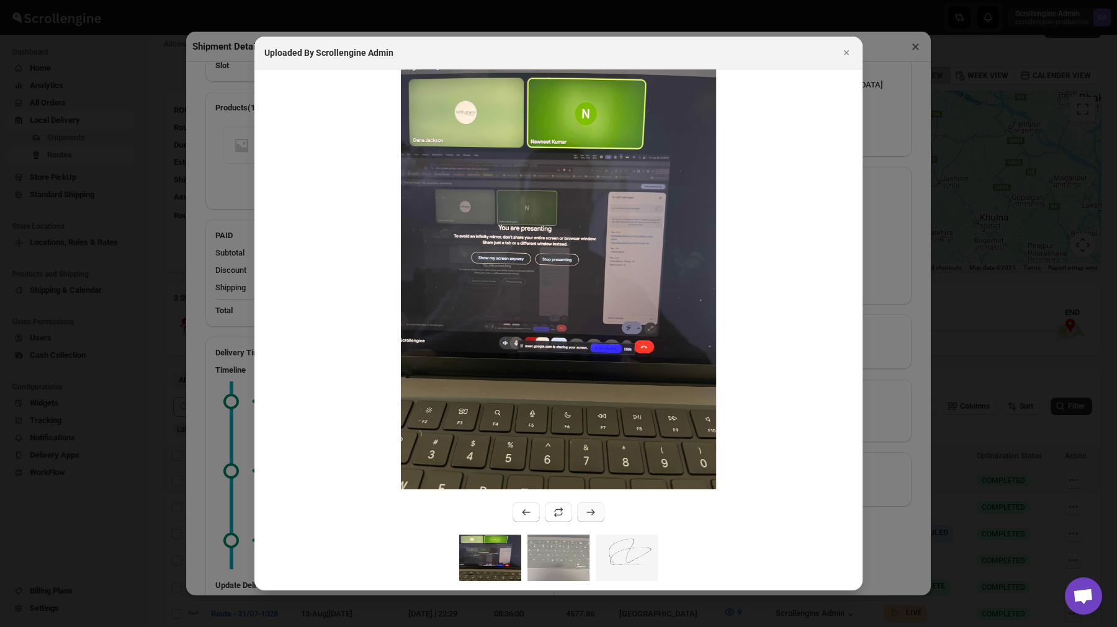
click at [590, 514] on icon ":r3f1:" at bounding box center [591, 512] width 12 height 12
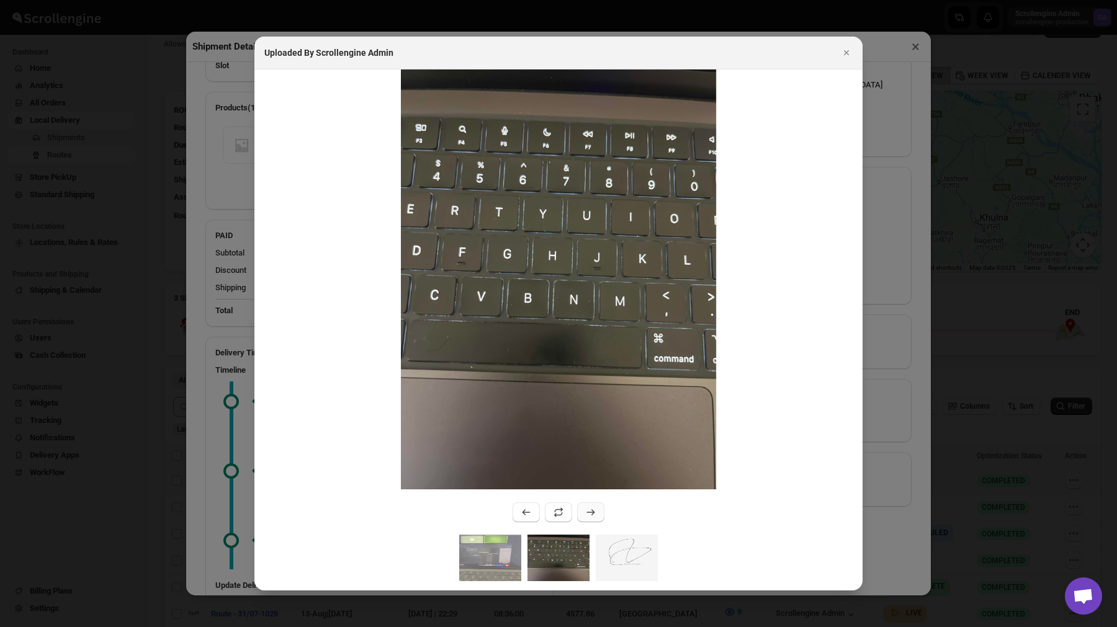
click at [590, 514] on icon ":r3f1:" at bounding box center [591, 512] width 12 height 12
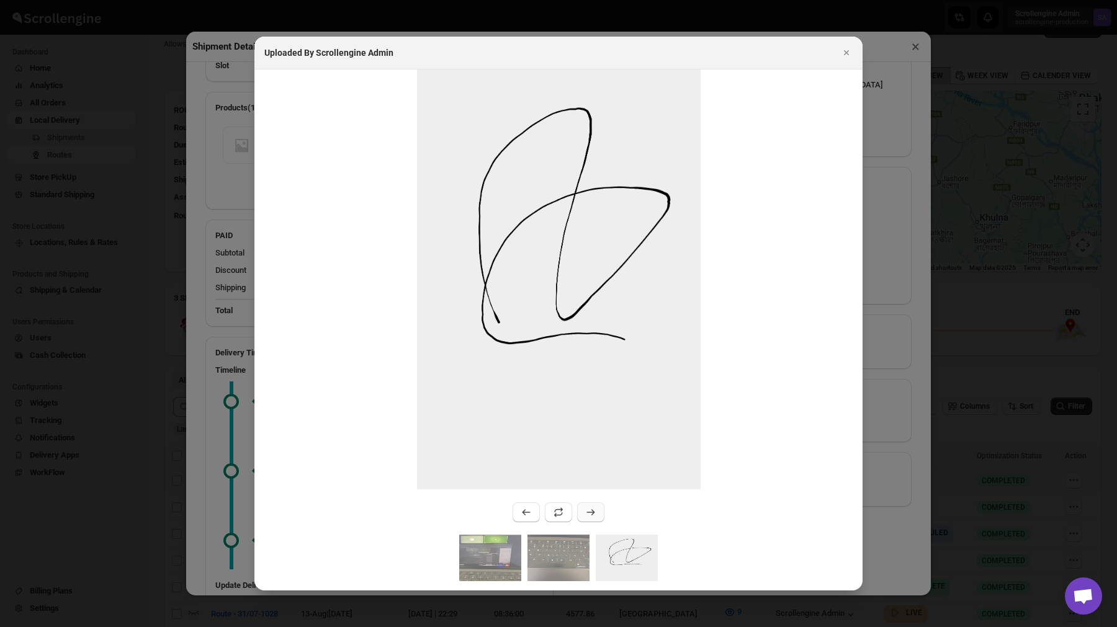
click at [590, 514] on icon ":r3f1:" at bounding box center [591, 512] width 12 height 12
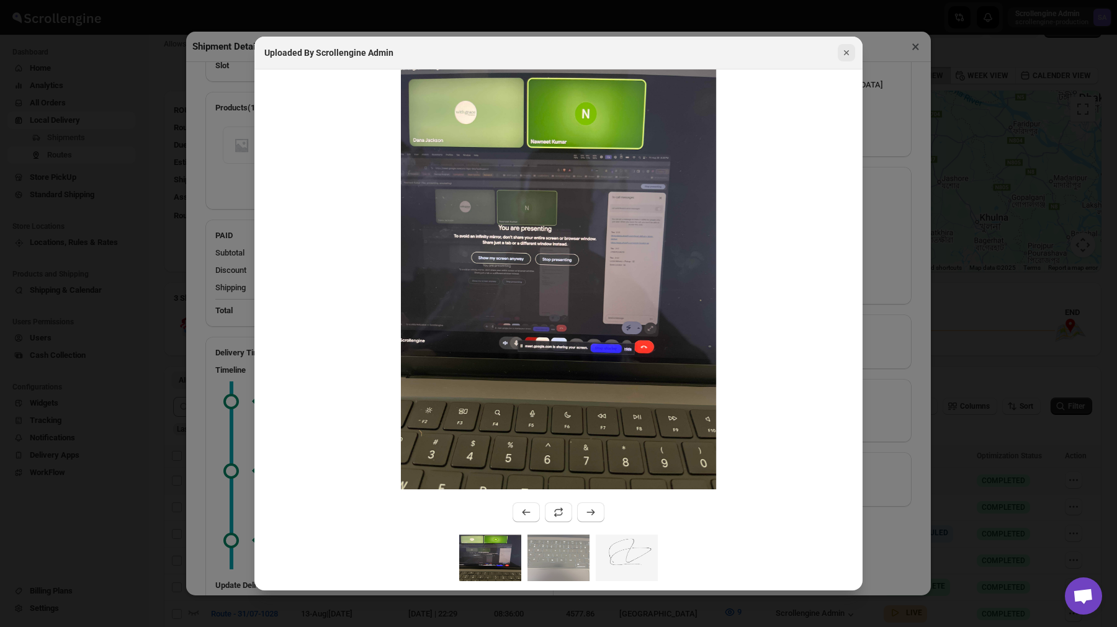
click at [847, 52] on icon "Close" at bounding box center [846, 53] width 12 height 12
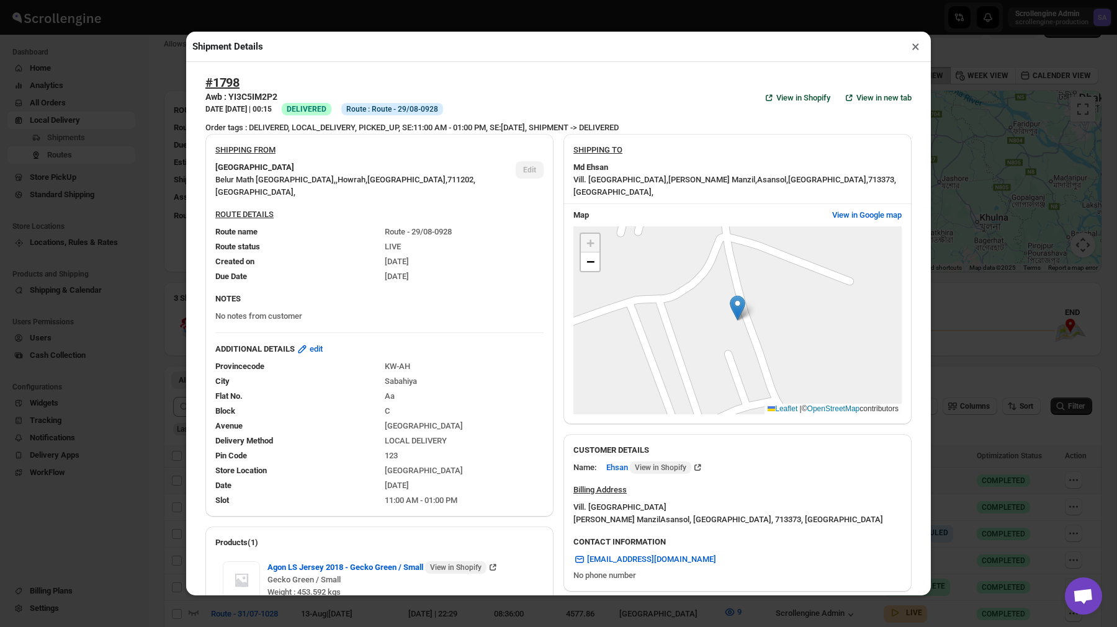
click at [914, 48] on button "×" at bounding box center [916, 46] width 18 height 17
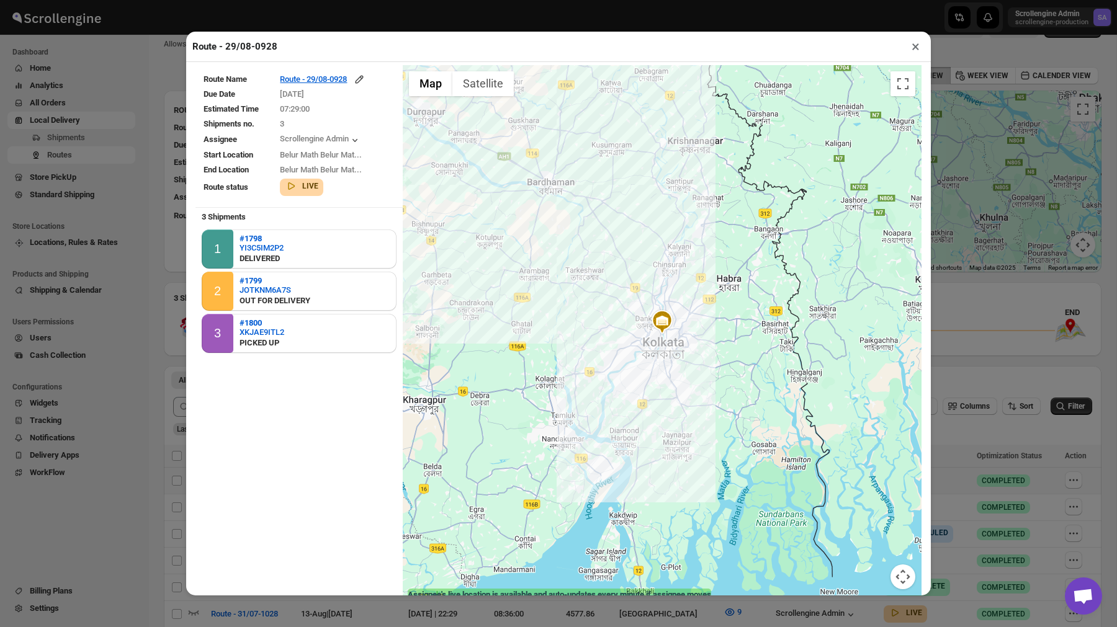
click at [912, 45] on button "×" at bounding box center [916, 46] width 18 height 17
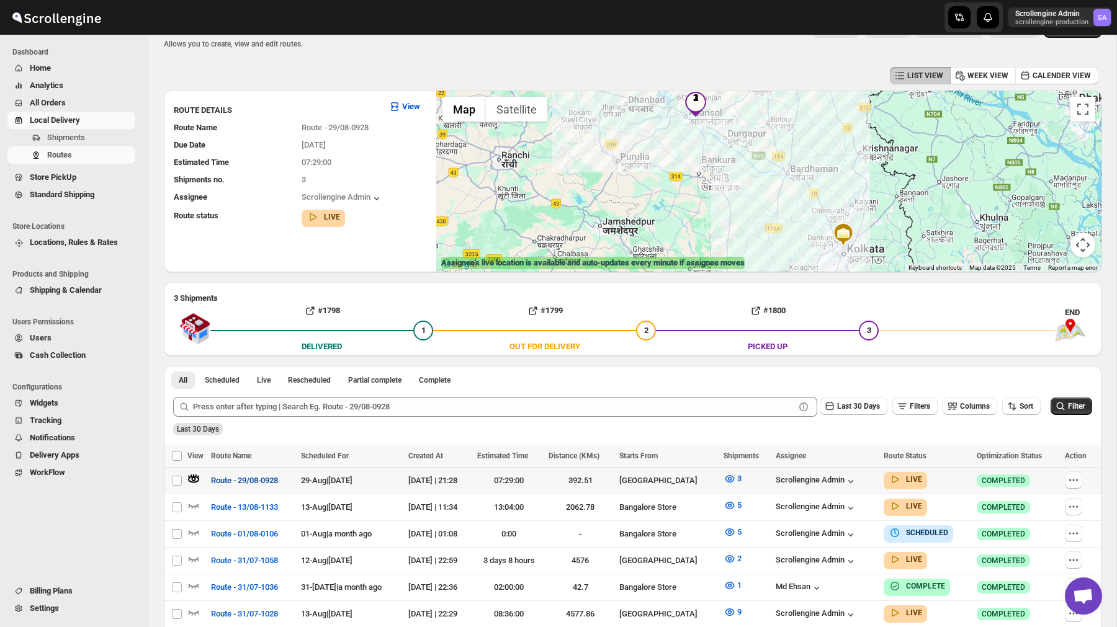
click at [231, 483] on span "Route - 29/08-0928" at bounding box center [244, 481] width 67 height 12
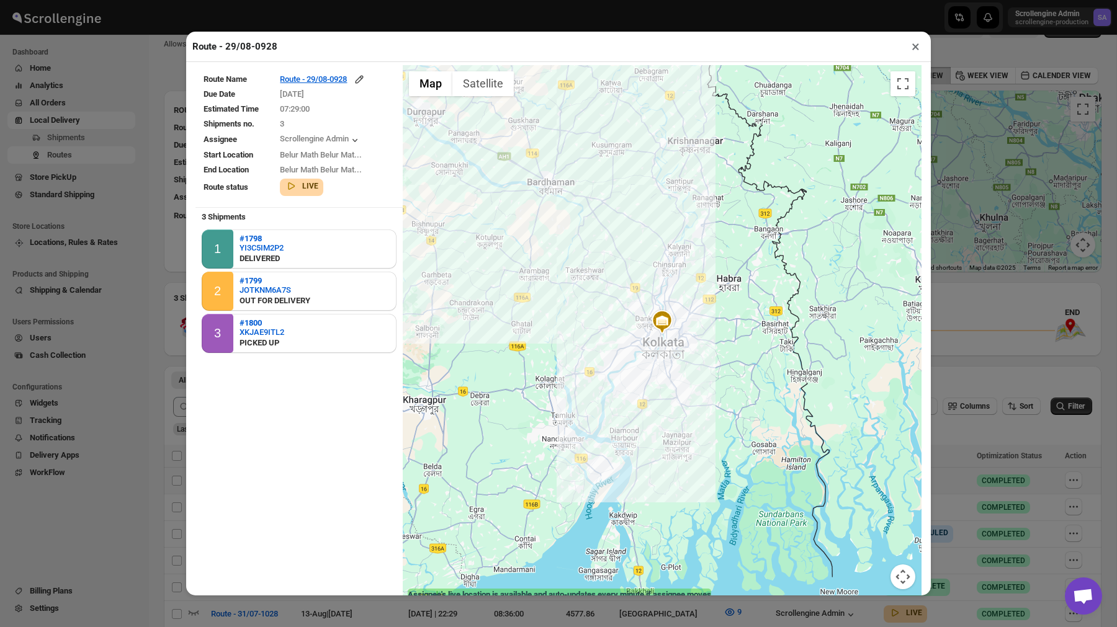
drag, startPoint x: 502, startPoint y: 256, endPoint x: 658, endPoint y: 343, distance: 178.9
click at [655, 343] on div at bounding box center [662, 334] width 519 height 539
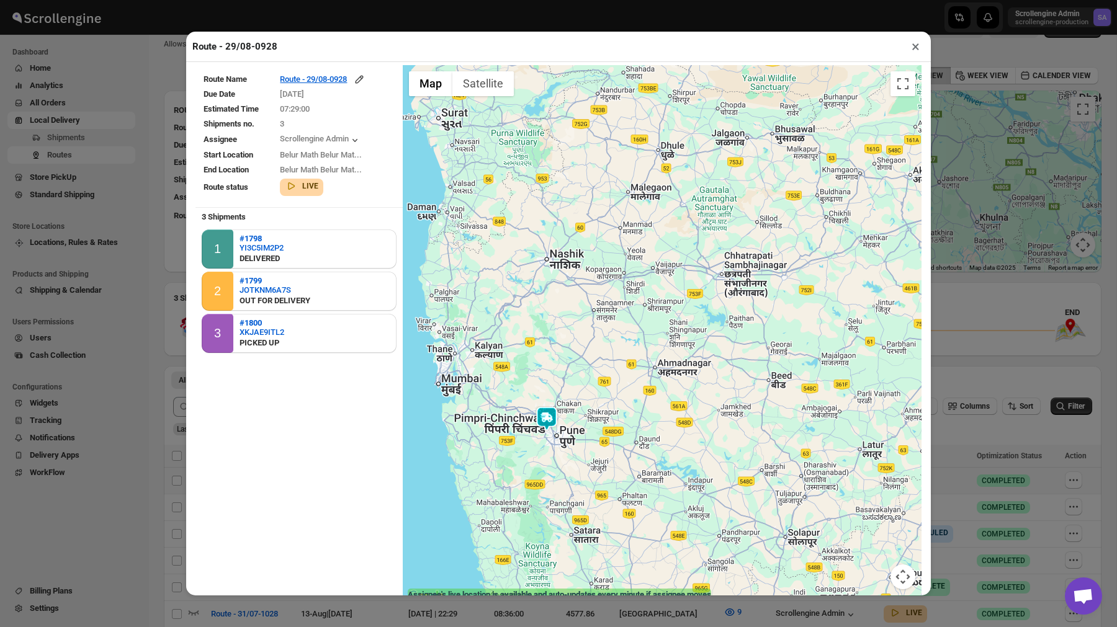
drag, startPoint x: 720, startPoint y: 397, endPoint x: 702, endPoint y: 323, distance: 76.6
click at [706, 351] on div at bounding box center [662, 334] width 519 height 539
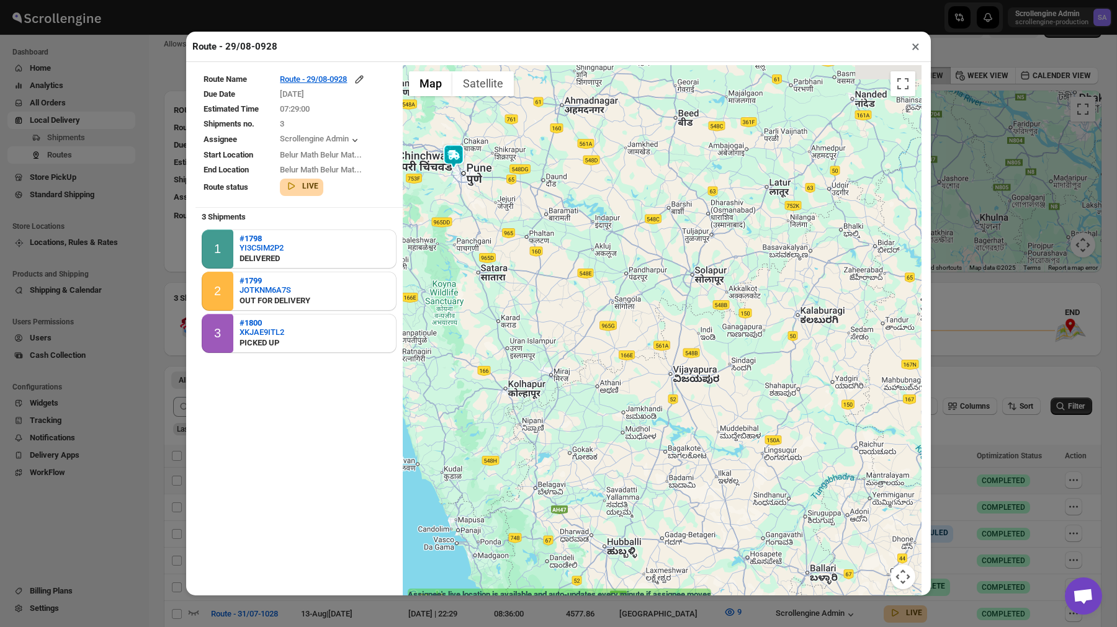
drag, startPoint x: 702, startPoint y: 323, endPoint x: 711, endPoint y: 428, distance: 105.9
click at [709, 426] on div at bounding box center [662, 334] width 519 height 539
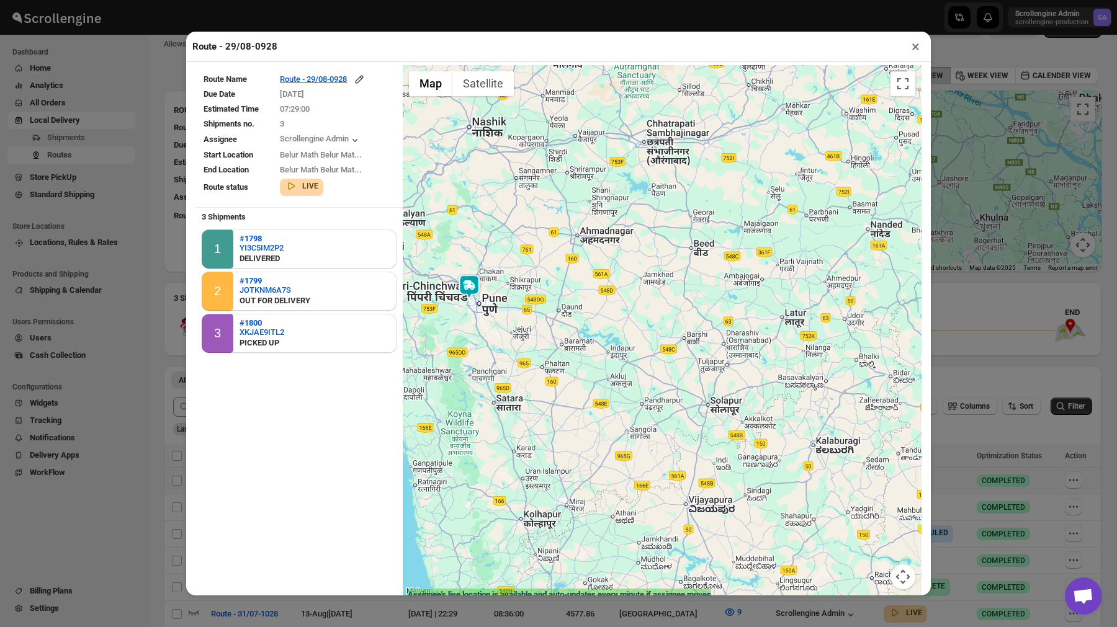
click at [916, 49] on button "×" at bounding box center [916, 46] width 18 height 17
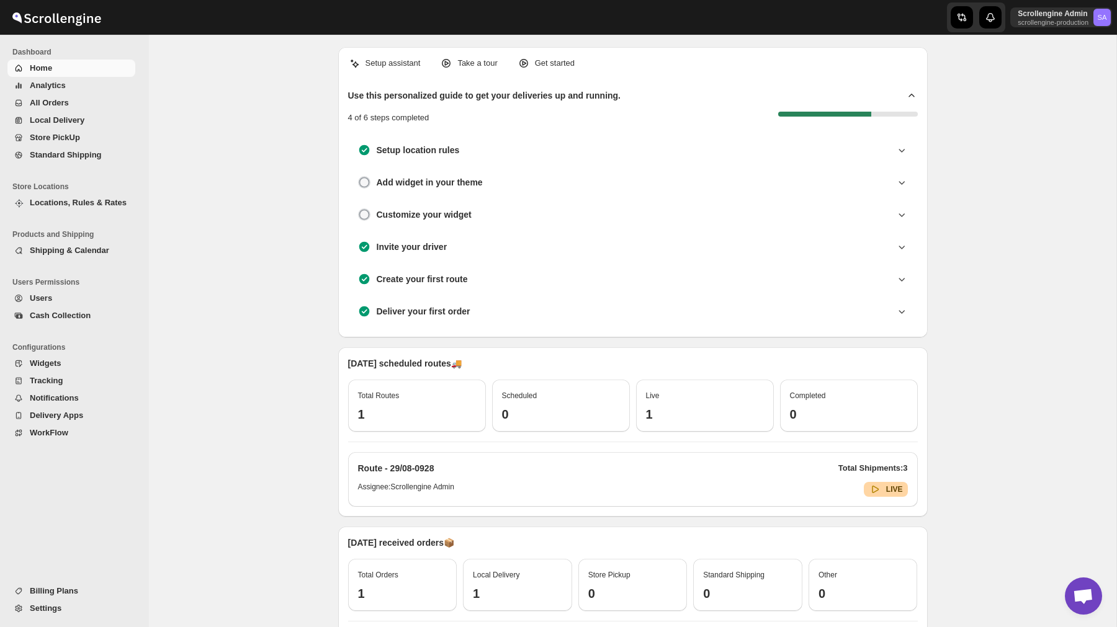
click at [70, 301] on span "Users" at bounding box center [81, 298] width 103 height 12
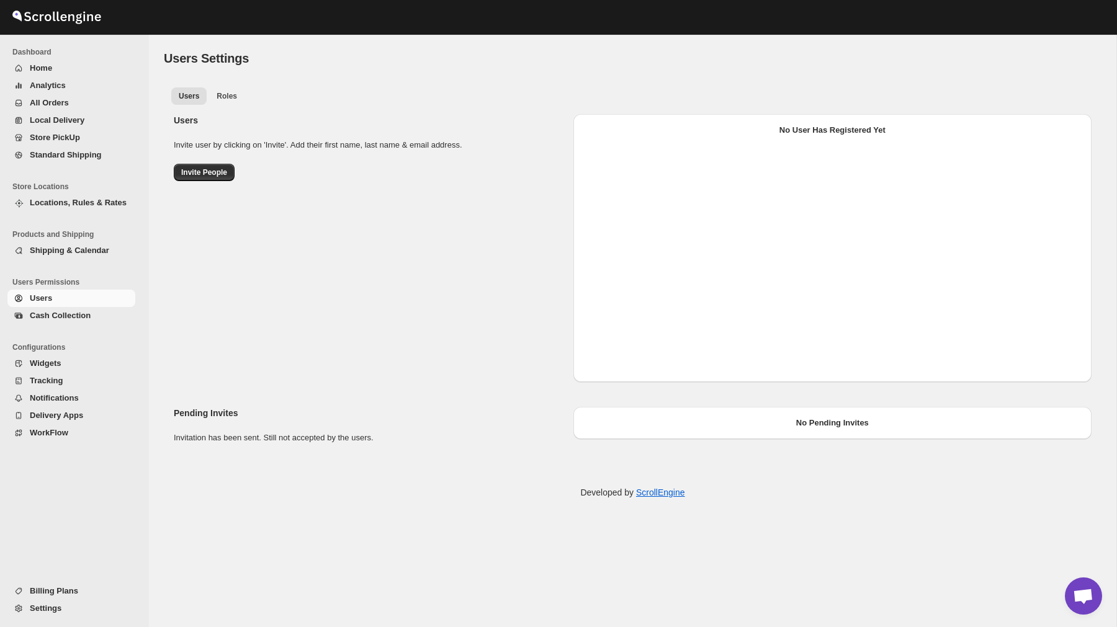
select select "637b767fbaab0276b10c91d7"
select select "637b767fbaab0276b10c91d8"
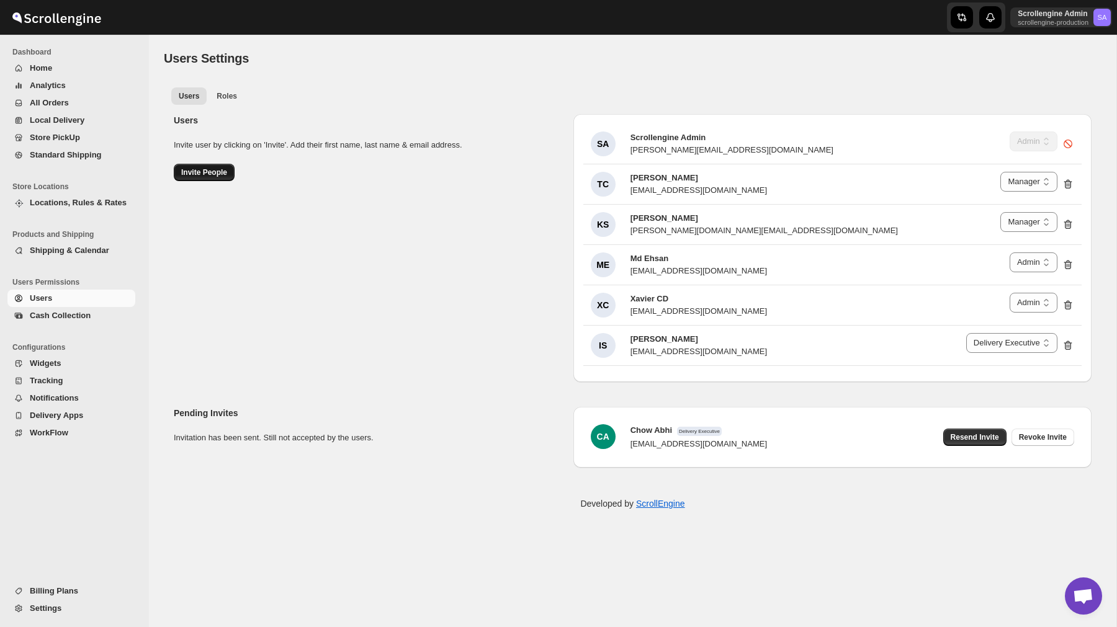
click at [206, 176] on span "Invite People" at bounding box center [204, 173] width 46 height 10
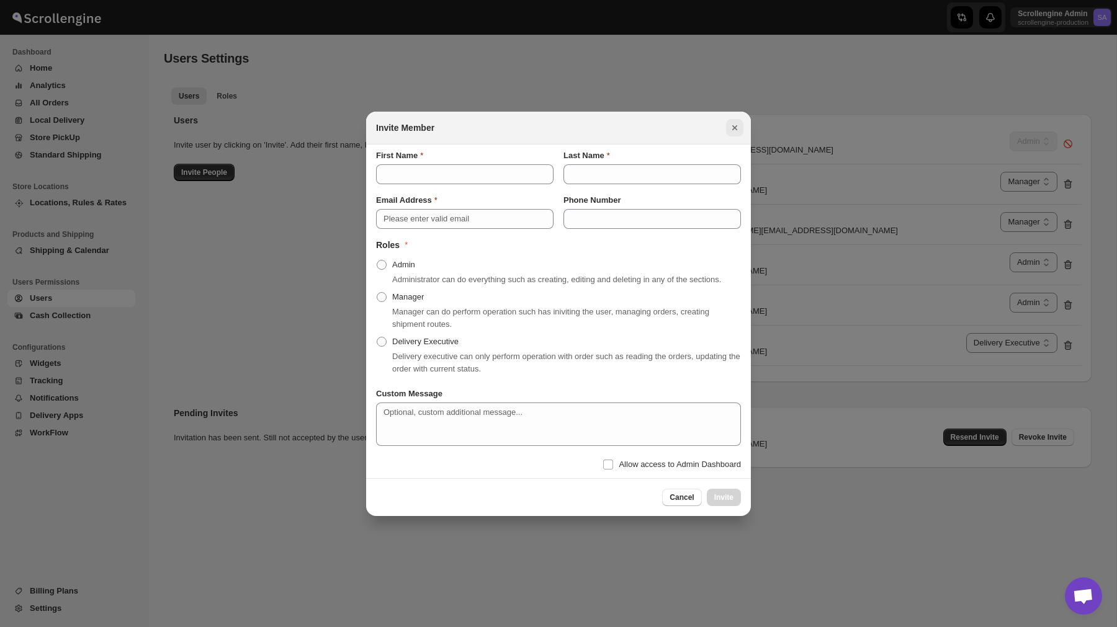
click at [735, 124] on icon "Close" at bounding box center [735, 128] width 12 height 12
